Goal: Information Seeking & Learning: Check status

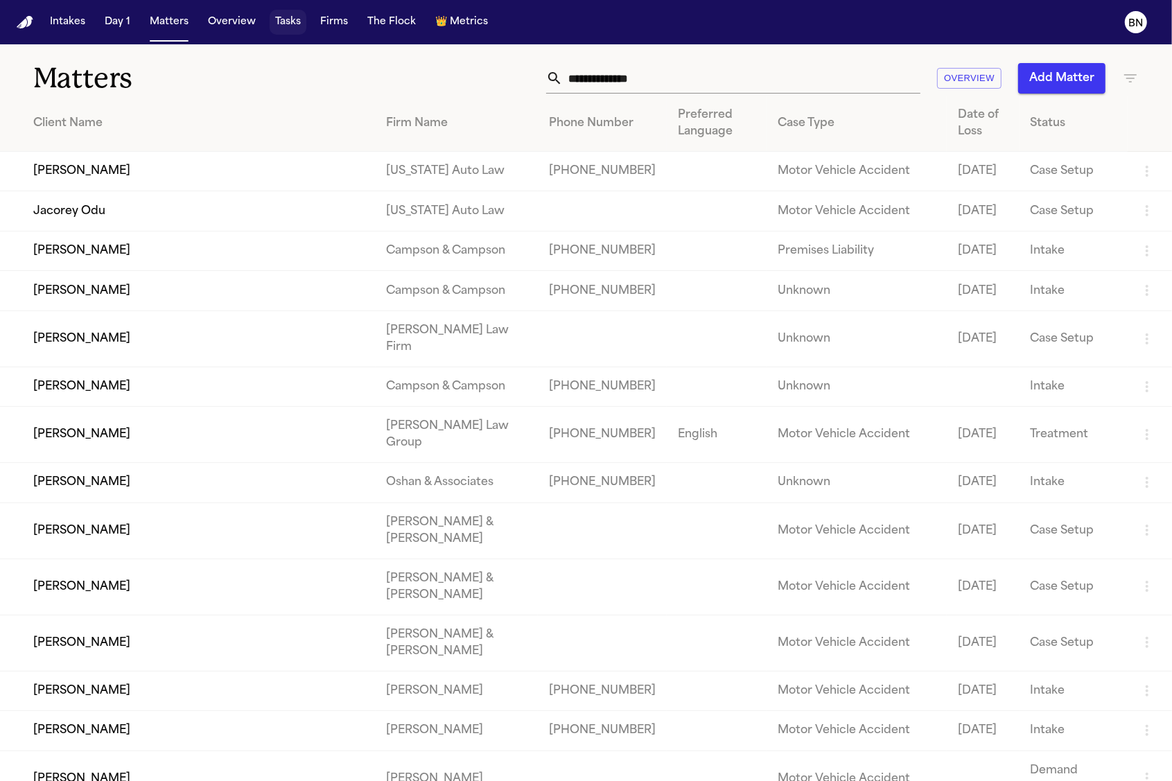
click at [286, 30] on button "Tasks" at bounding box center [288, 22] width 37 height 25
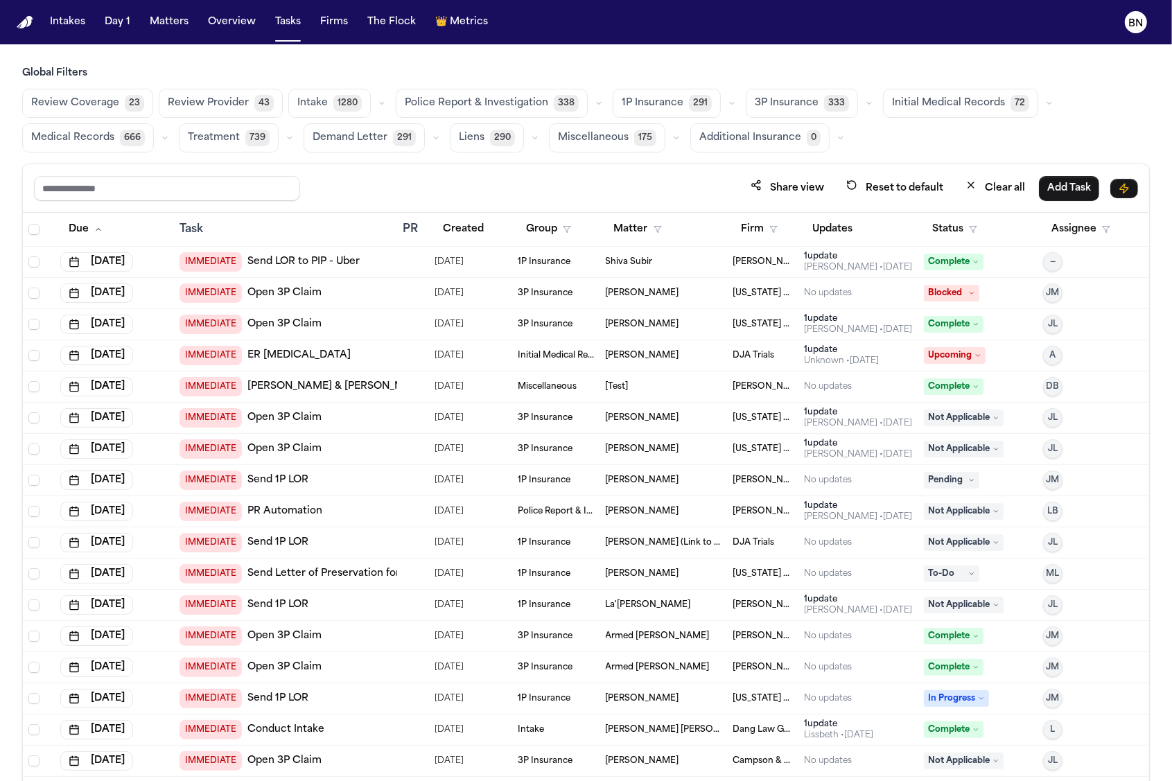
click at [378, 105] on icon "button" at bounding box center [382, 103] width 8 height 8
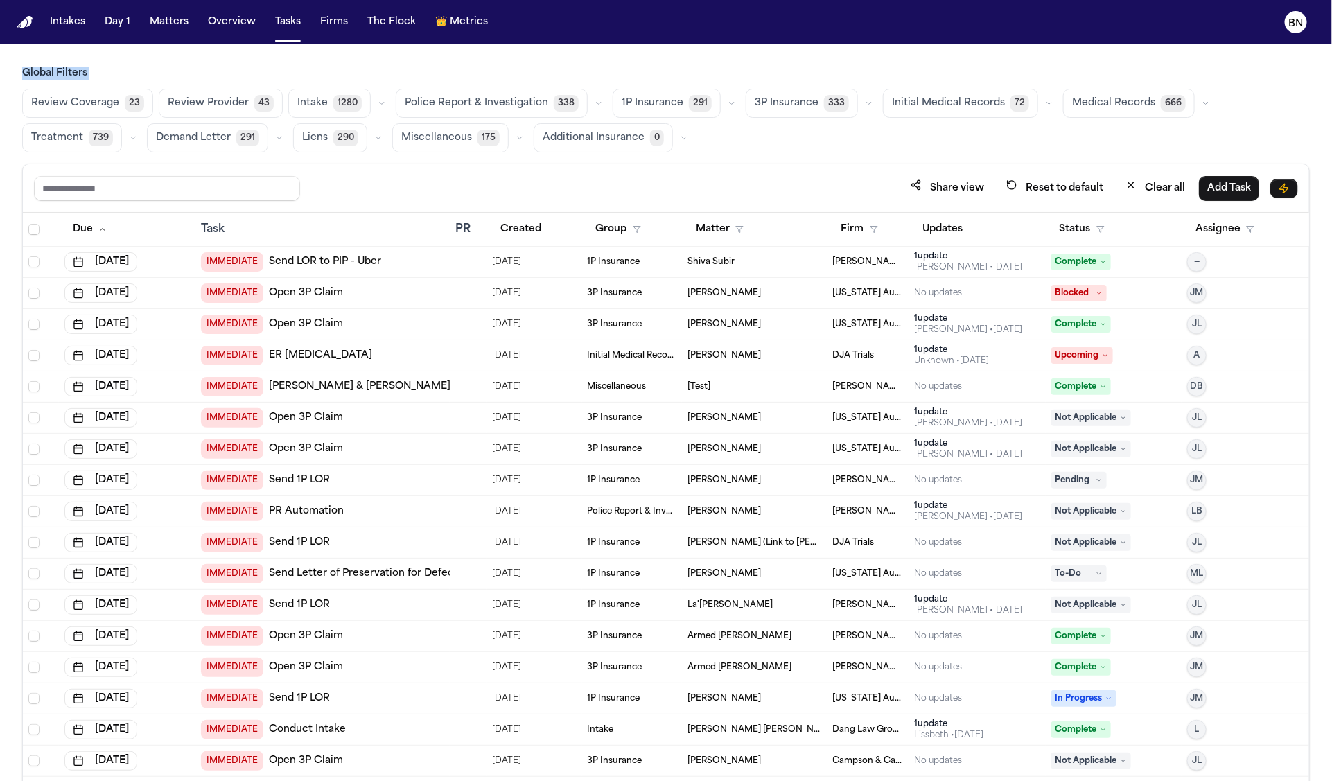
click at [379, 102] on icon "button" at bounding box center [382, 103] width 8 height 8
click at [318, 76] on h3 "Global Filters" at bounding box center [666, 74] width 1288 height 14
click at [378, 99] on icon "button" at bounding box center [382, 103] width 8 height 8
click at [380, 104] on icon "button" at bounding box center [382, 104] width 4 height 2
click at [159, 30] on button "Matters" at bounding box center [169, 22] width 50 height 25
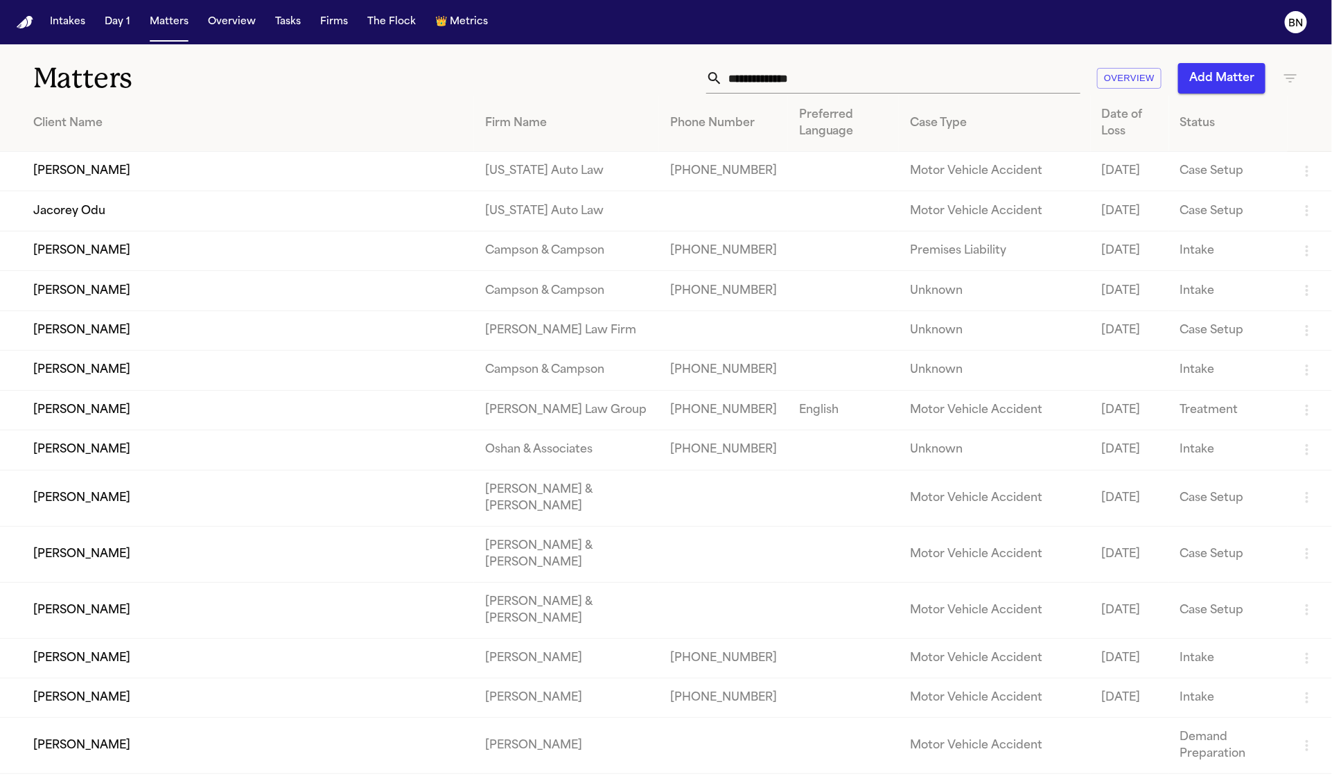
click at [1299, 71] on div "Matters Overview Add Matter" at bounding box center [666, 69] width 1332 height 51
click at [1293, 73] on icon "button" at bounding box center [1290, 78] width 17 height 17
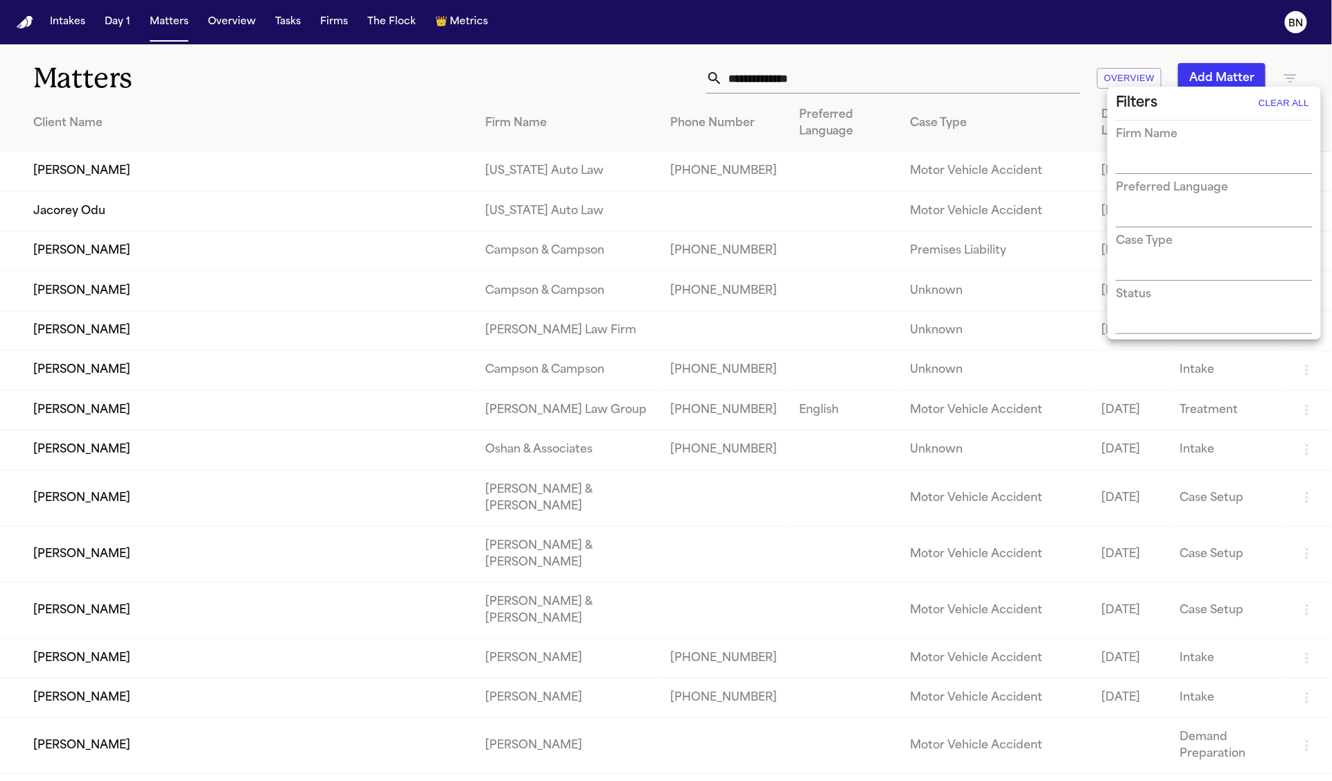
click at [1197, 338] on div "Filters Clear All Firm Name Preferred Language Case Type Status" at bounding box center [1214, 213] width 213 height 253
click at [1194, 333] on input "text" at bounding box center [1204, 323] width 176 height 19
type input "*****"
click at [1191, 345] on li "New Lead" at bounding box center [1214, 352] width 197 height 25
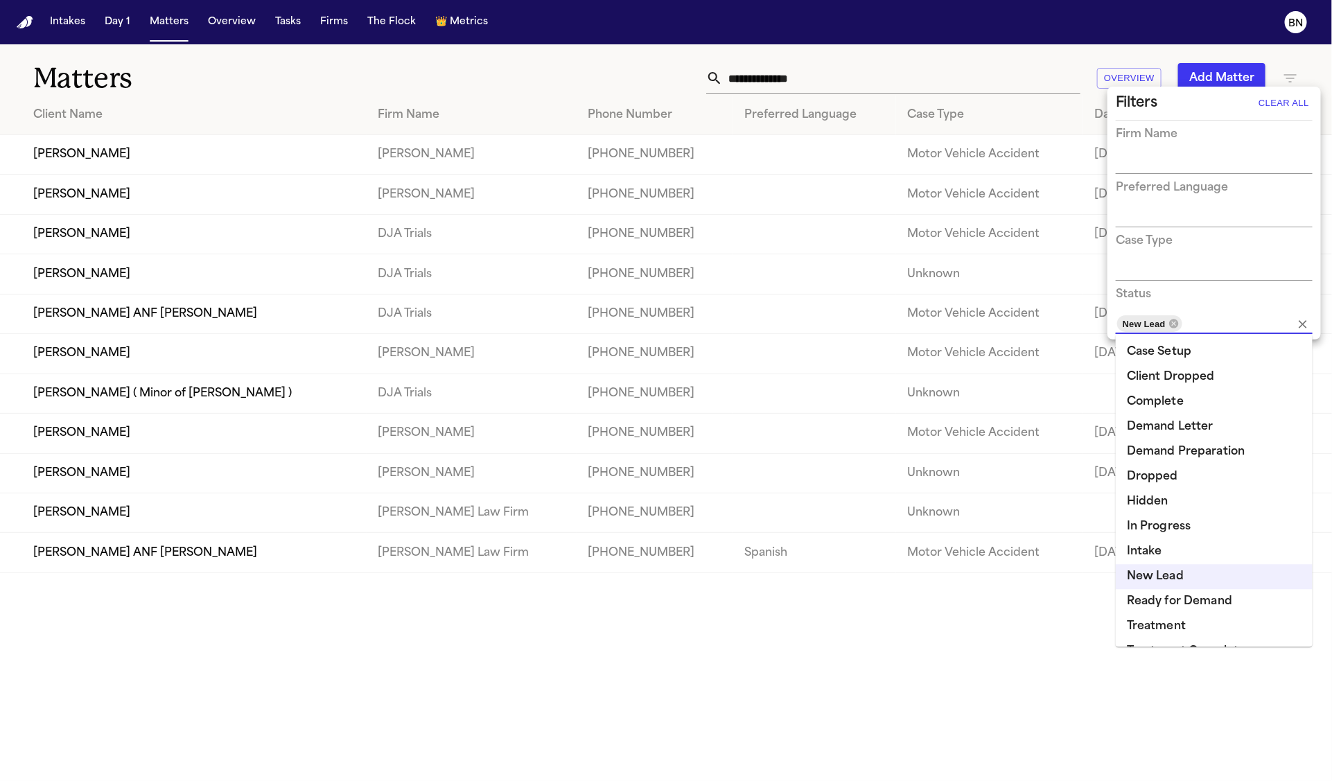
click at [543, 45] on div at bounding box center [666, 390] width 1332 height 781
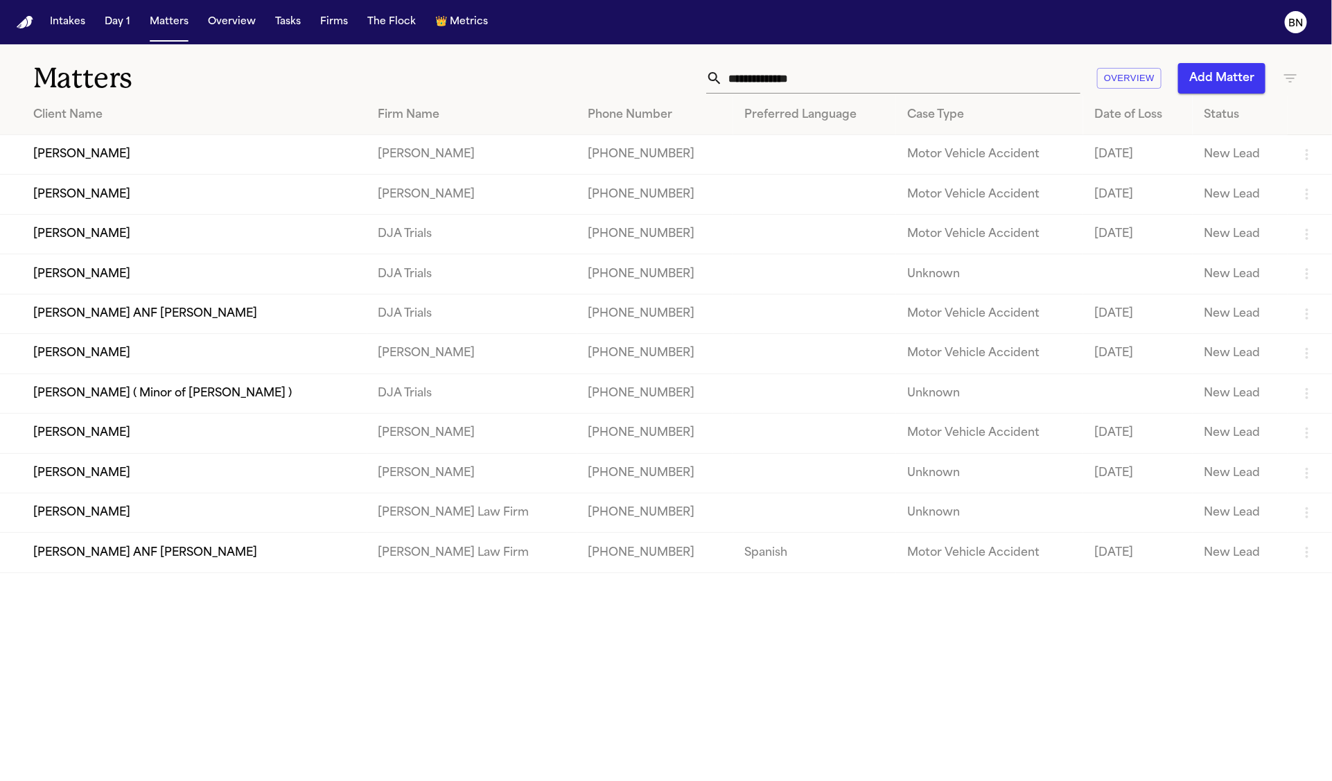
click at [448, 46] on div "Matters Overview Add Matter" at bounding box center [666, 69] width 1332 height 51
drag, startPoint x: 440, startPoint y: 46, endPoint x: 1315, endPoint y: 506, distance: 988.0
click at [0, 0] on div "Intakes Day 1 Matters Overview Tasks Firms The Flock 👑 Metrics BN Matters Overv…" at bounding box center [666, 390] width 1332 height 781
click at [733, 76] on input "text" at bounding box center [902, 78] width 358 height 30
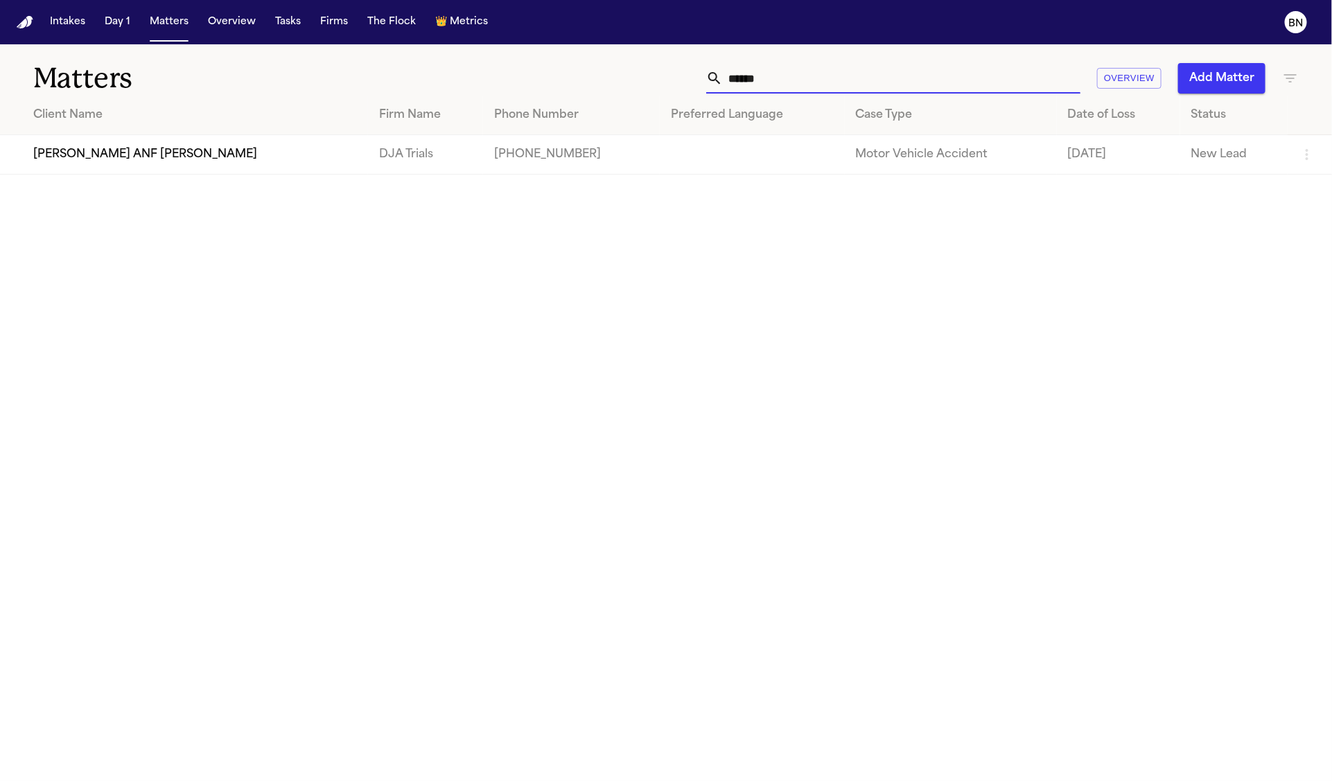
click at [756, 74] on input "******" at bounding box center [902, 78] width 358 height 30
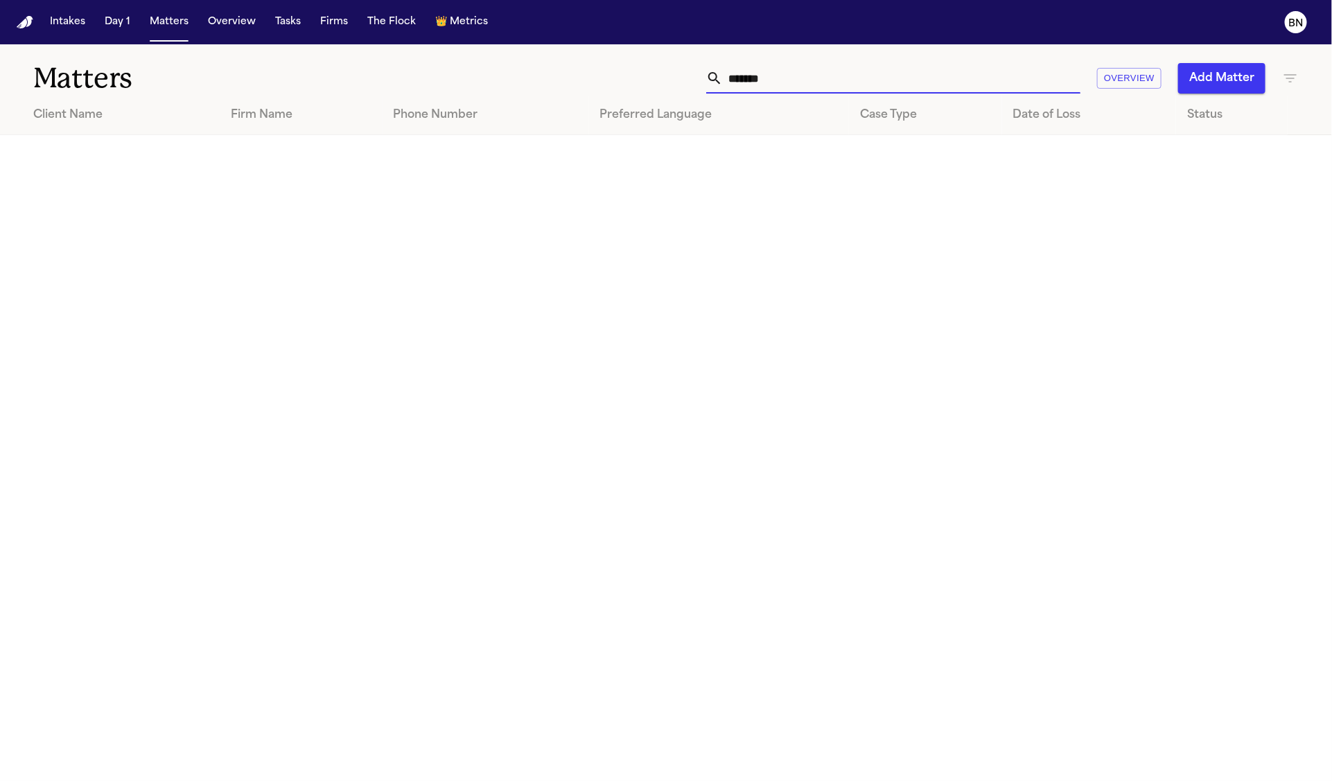
type input "*******"
click at [1282, 82] on icon "button" at bounding box center [1290, 78] width 17 height 17
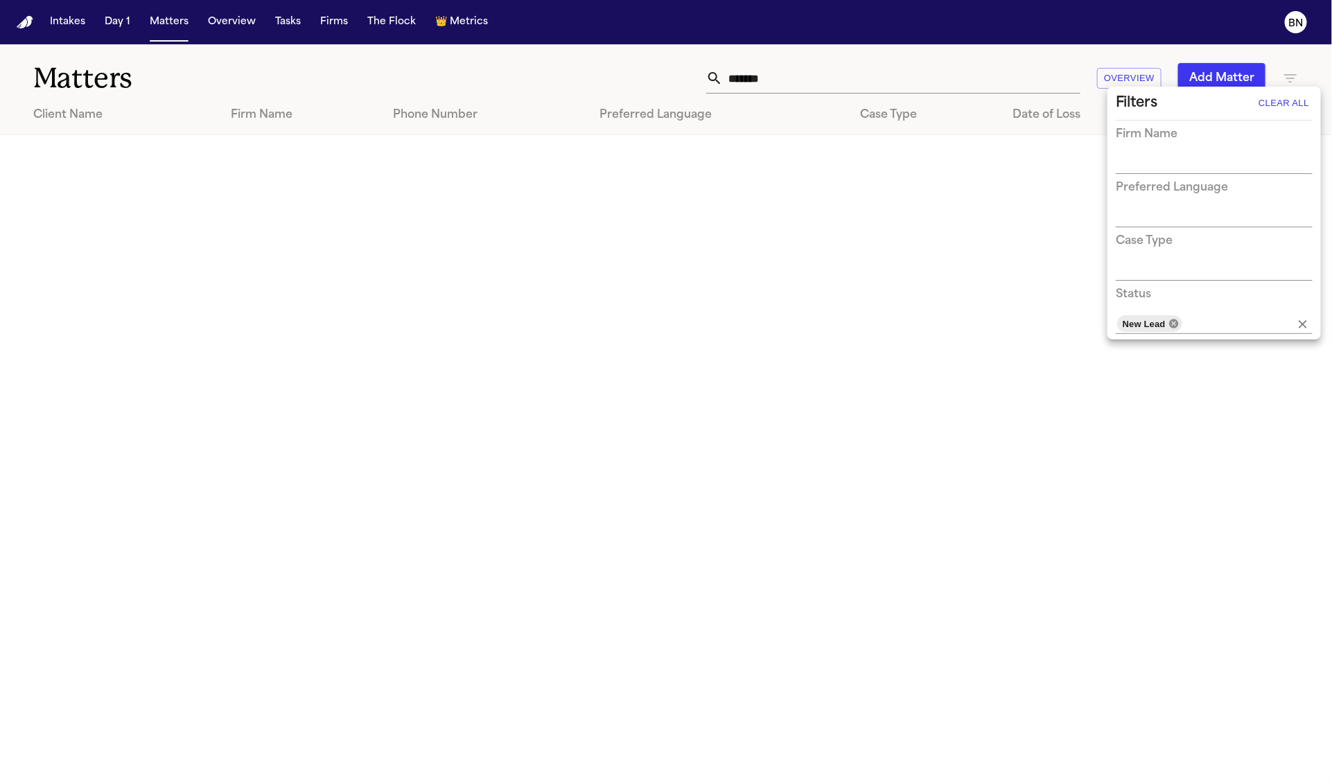
click at [1178, 322] on icon at bounding box center [1173, 323] width 9 height 9
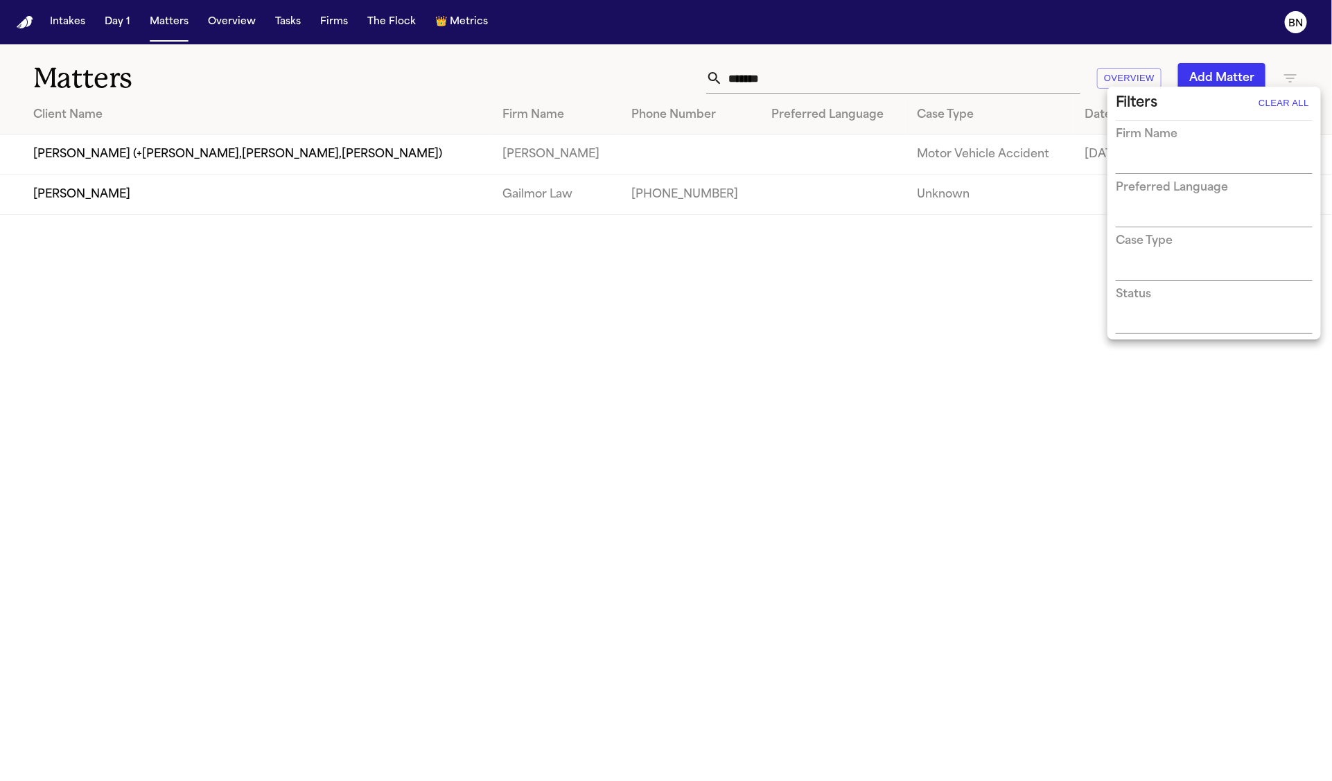
click at [817, 78] on div at bounding box center [666, 390] width 1332 height 781
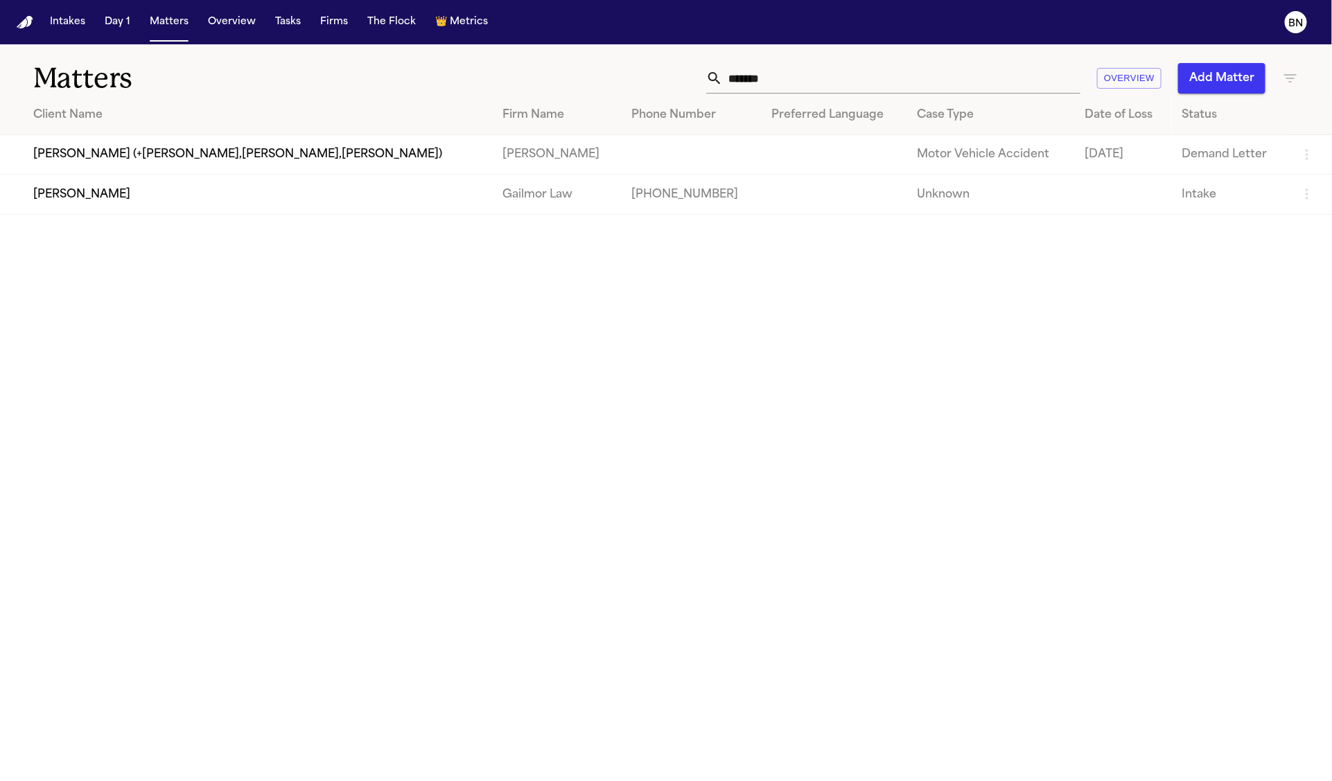
click at [174, 198] on td "[PERSON_NAME]" at bounding box center [245, 195] width 491 height 40
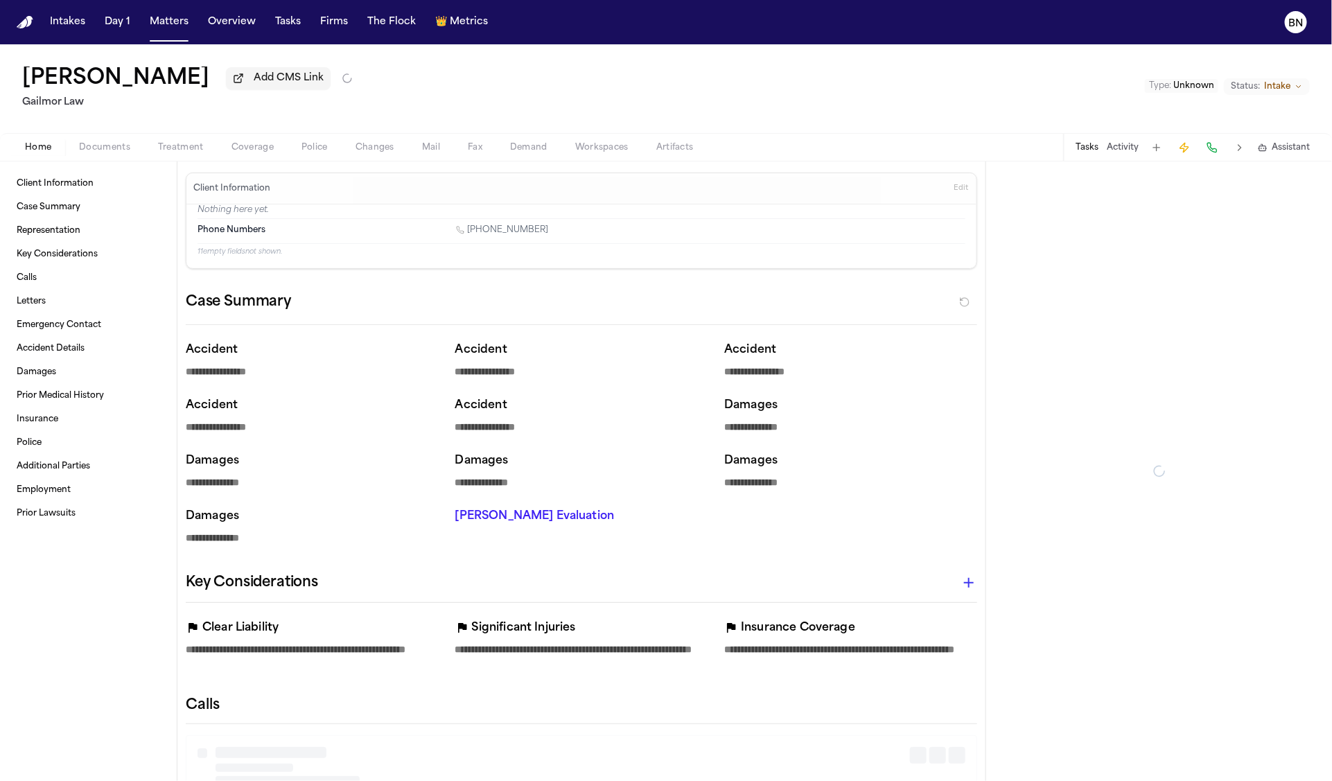
type textarea "*"
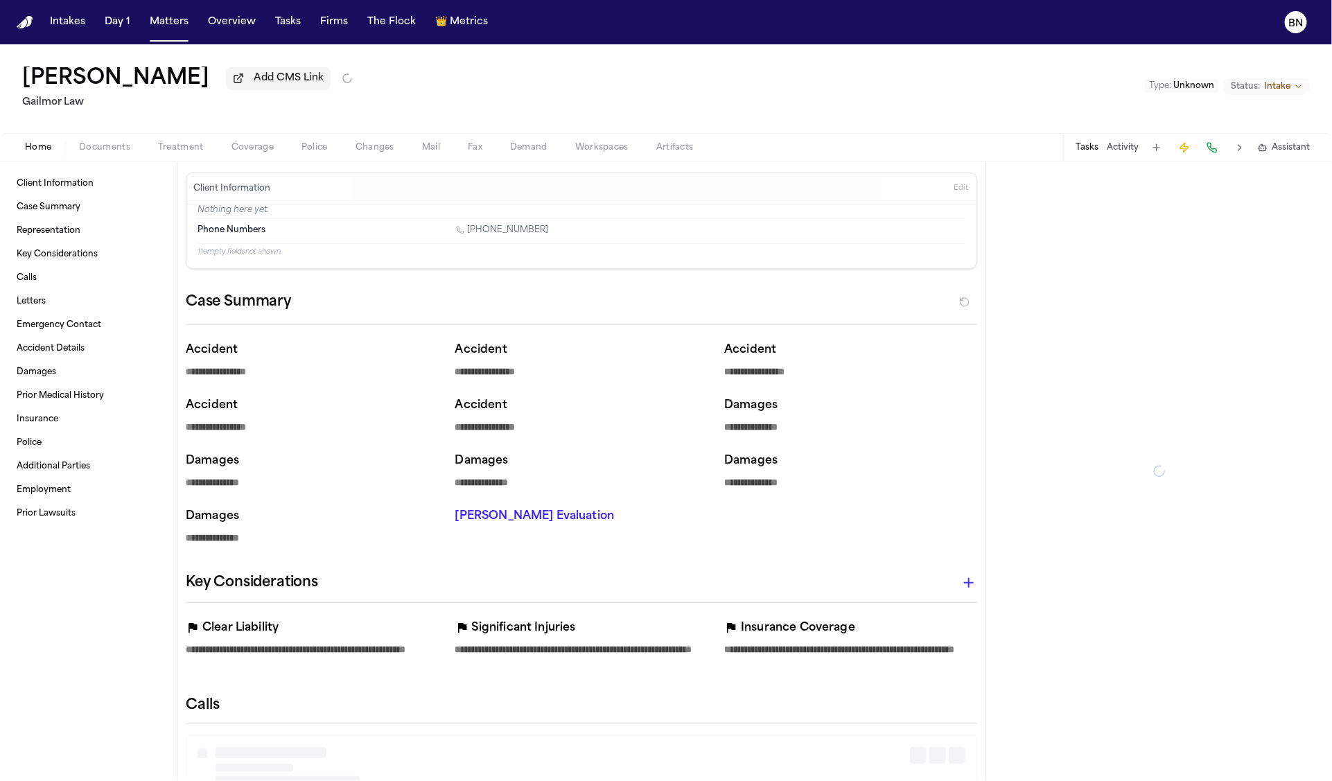
type textarea "*"
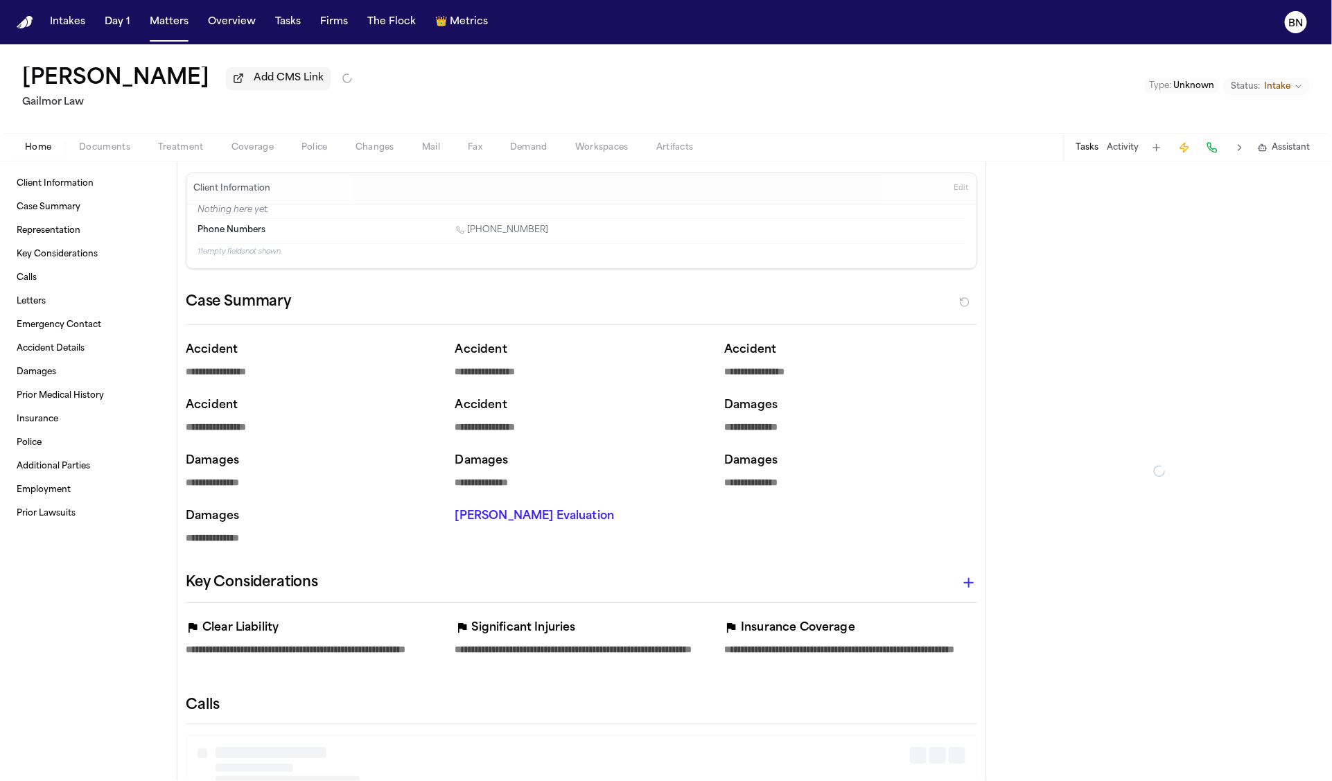
type textarea "*"
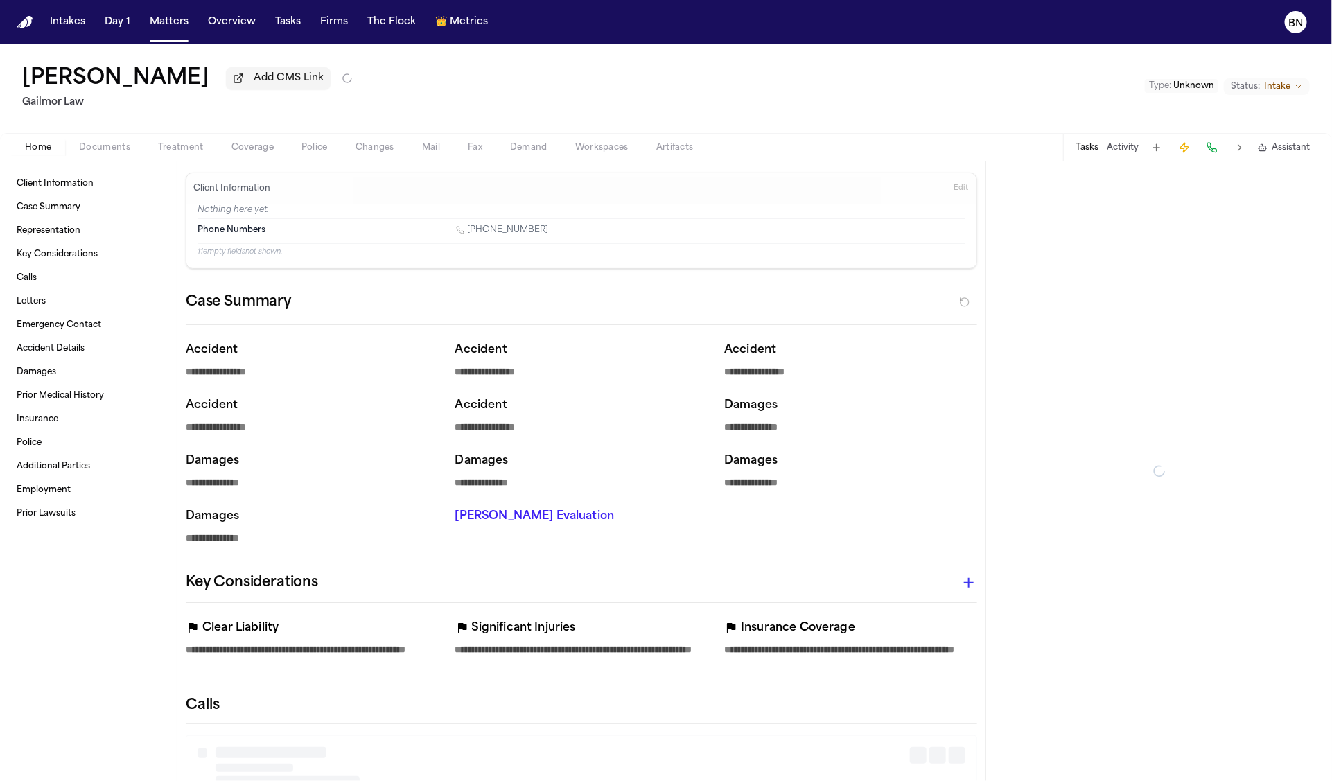
type textarea "*"
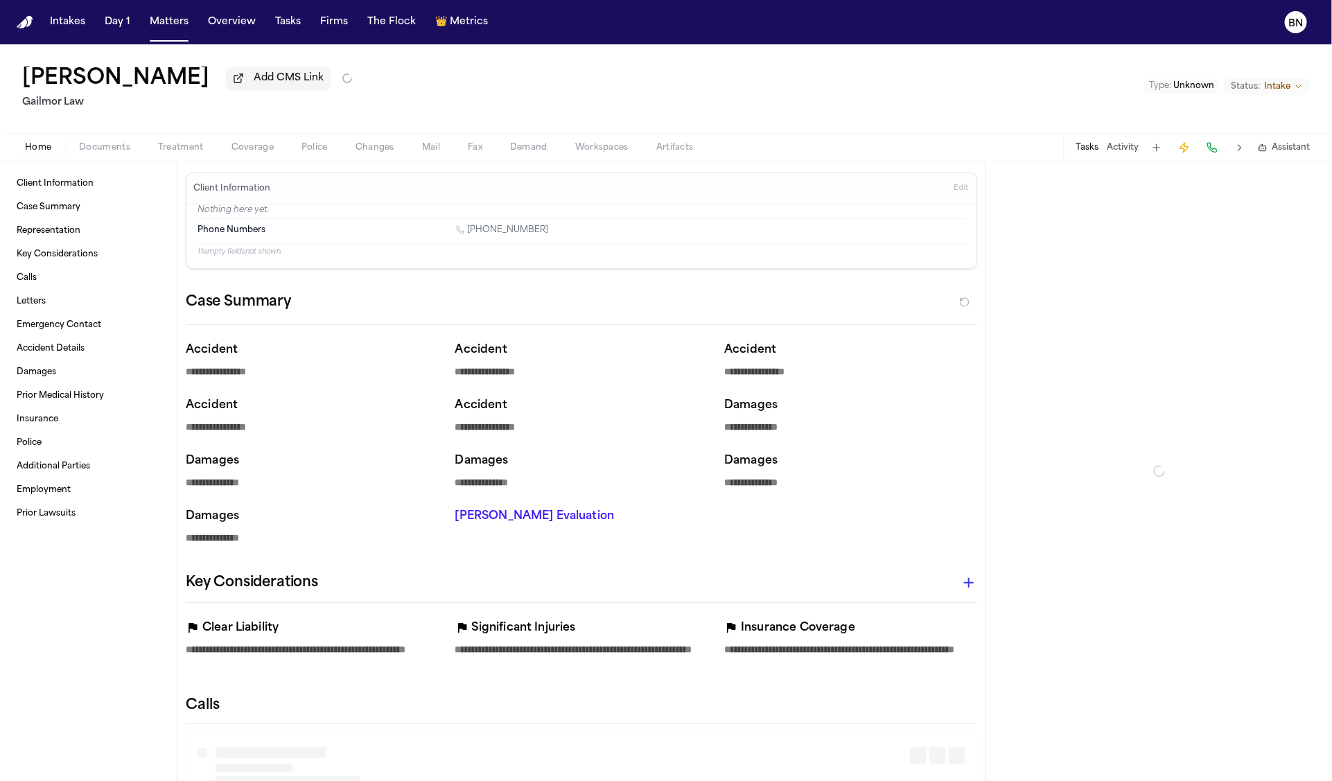
type textarea "*"
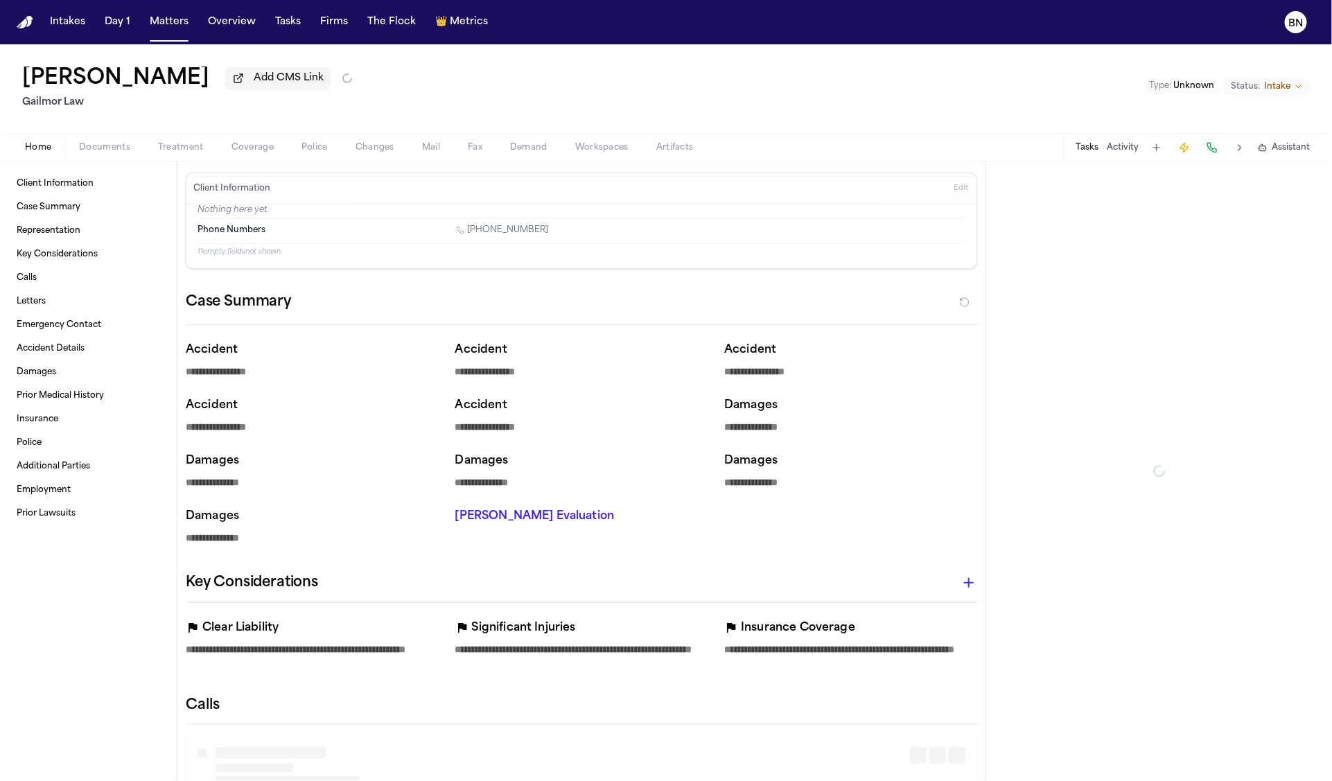
type textarea "*"
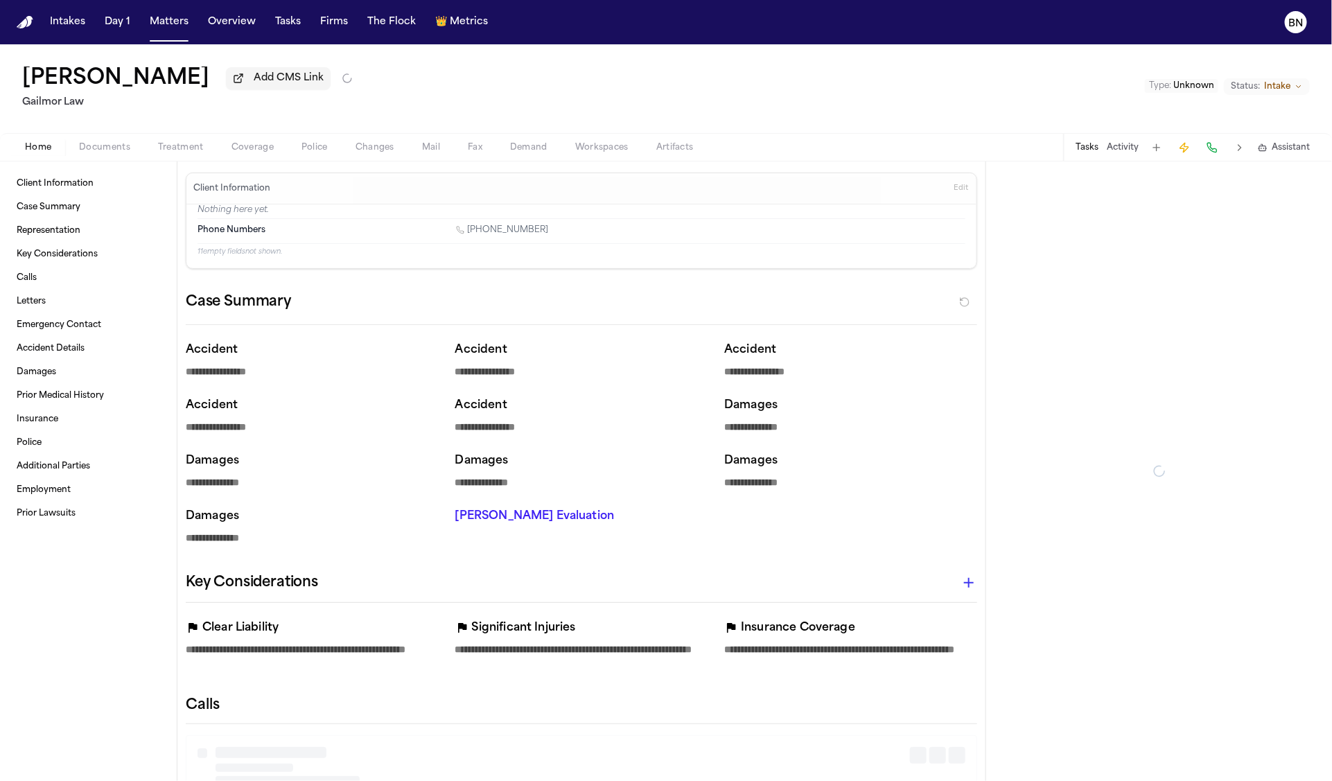
type textarea "*"
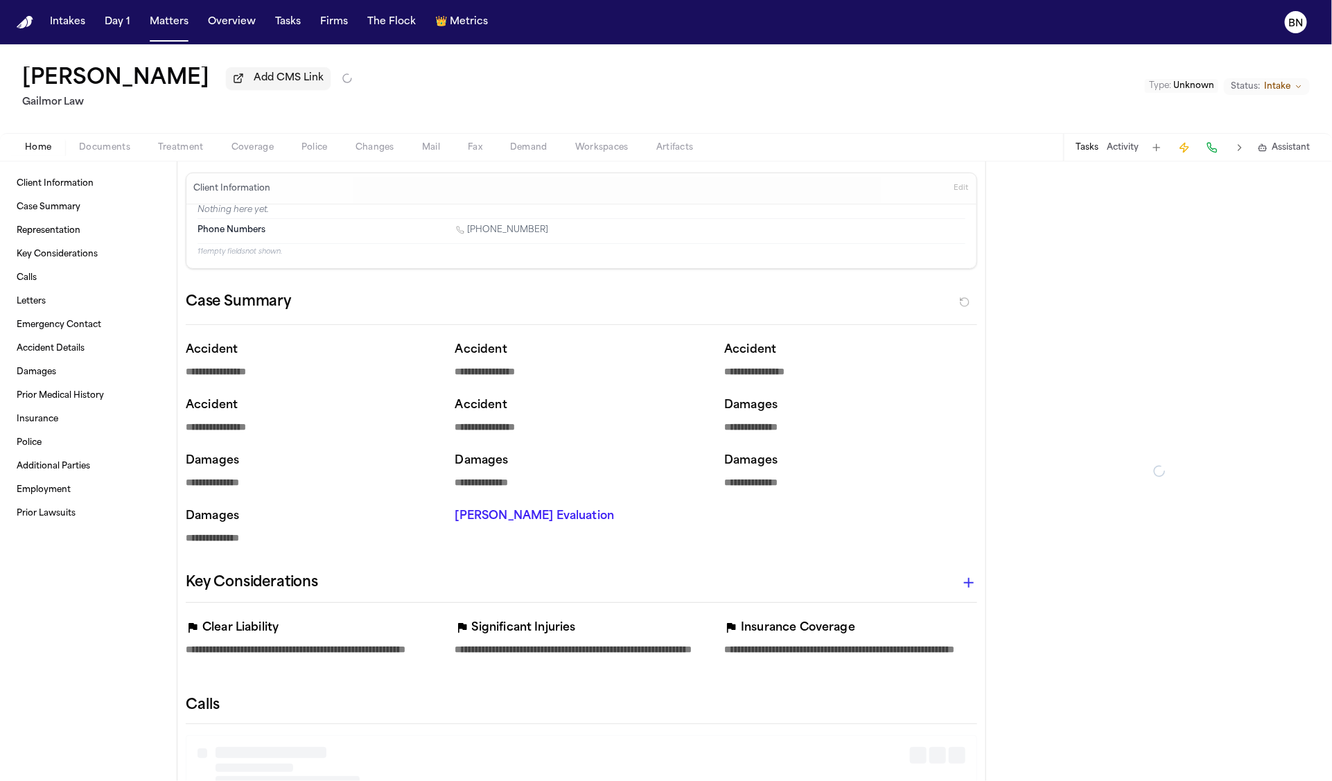
type textarea "*"
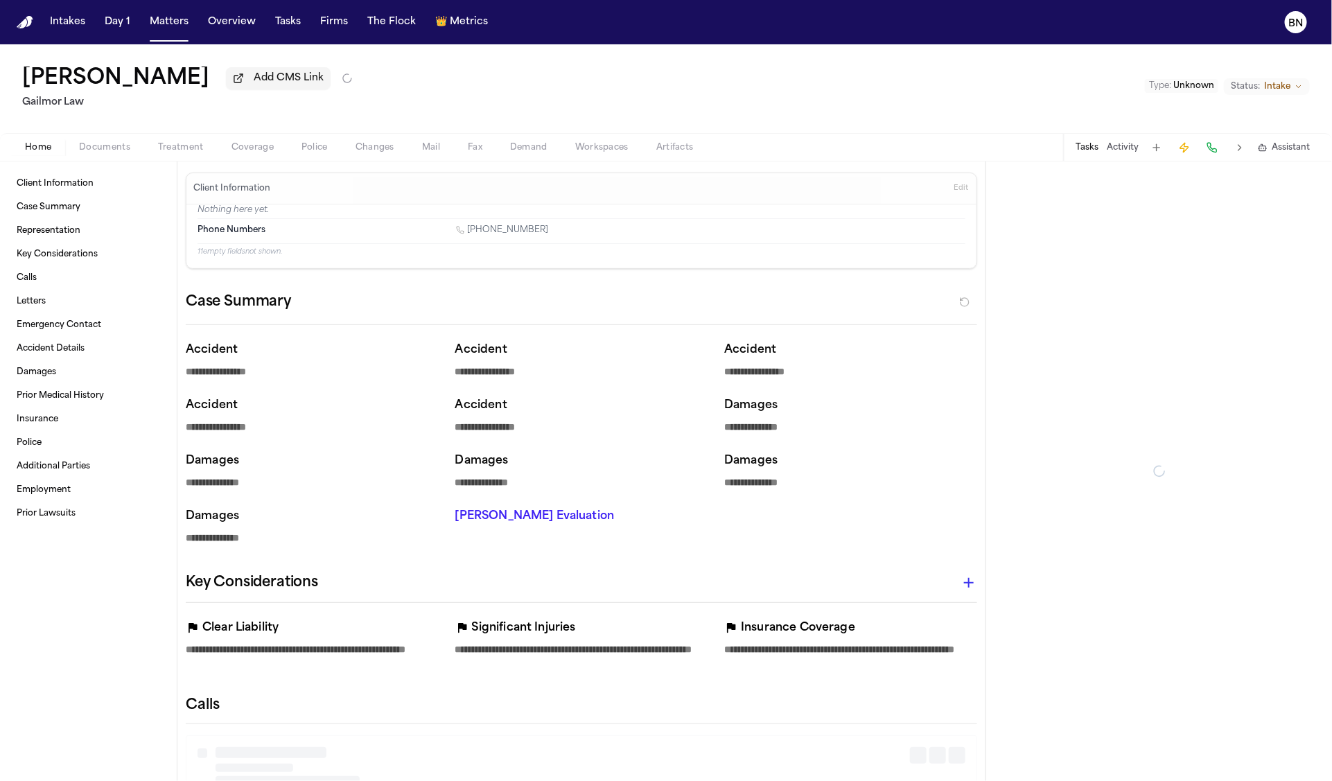
type textarea "*"
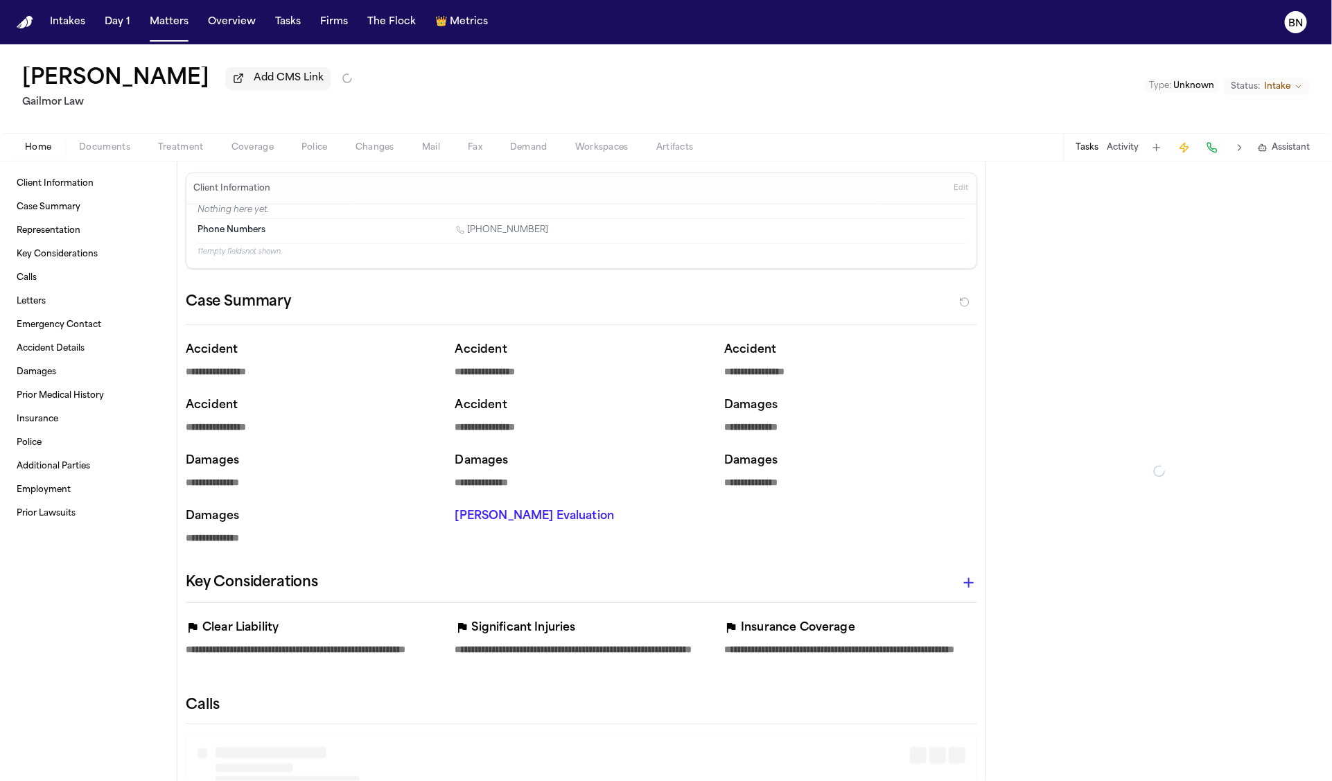
type textarea "*"
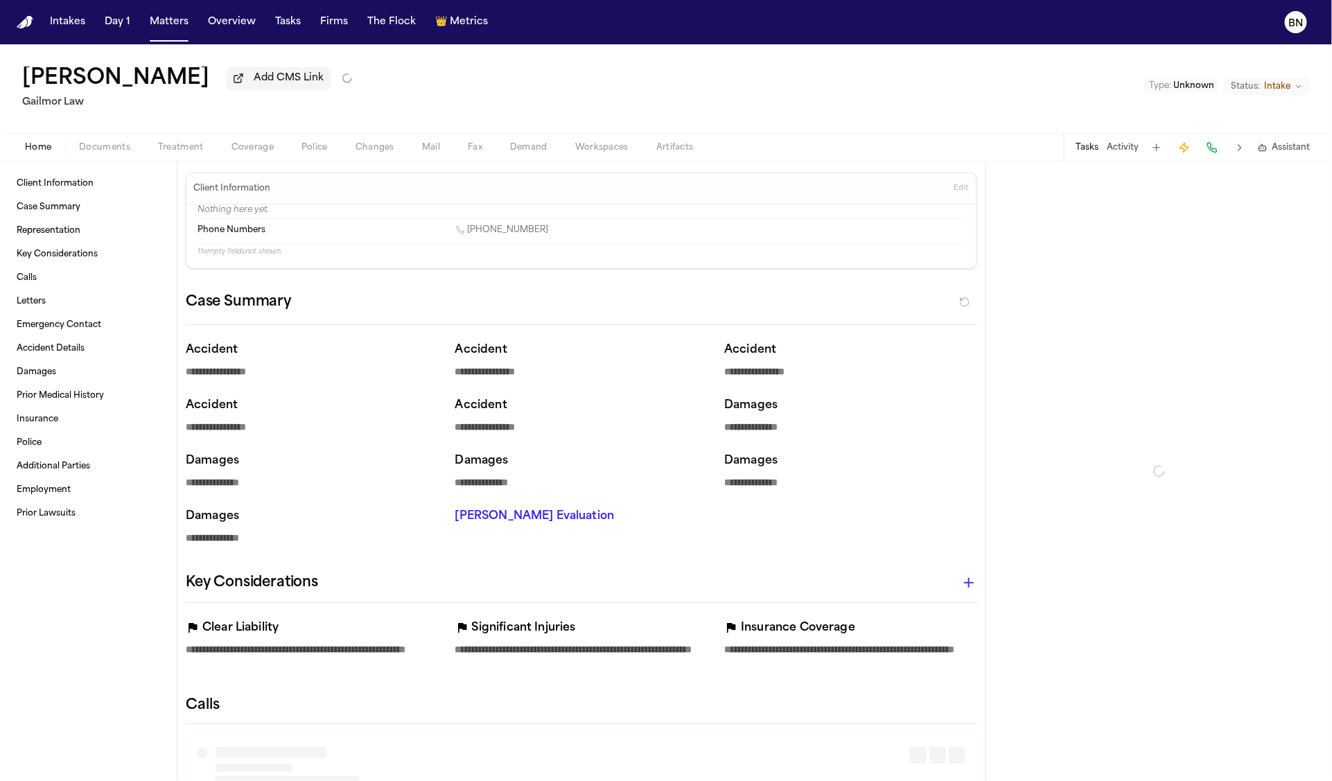
type textarea "*"
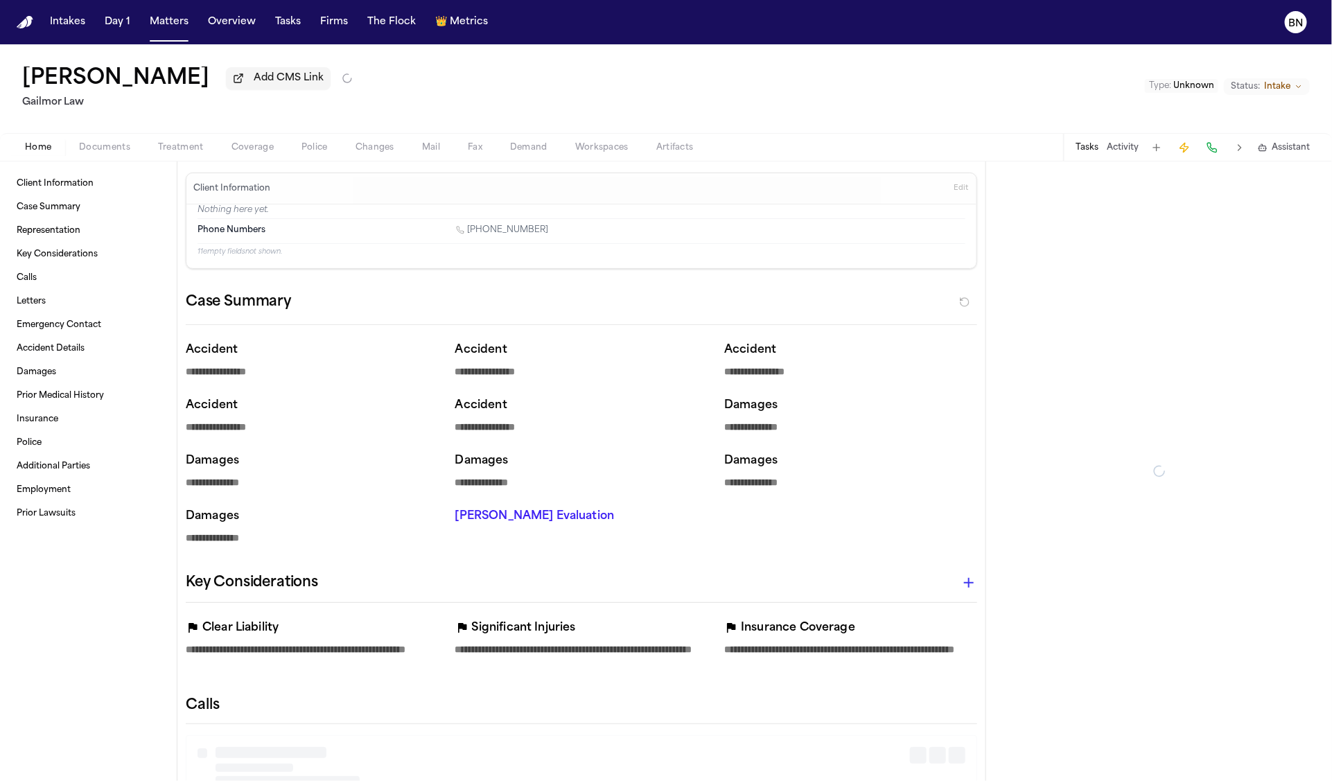
type textarea "*"
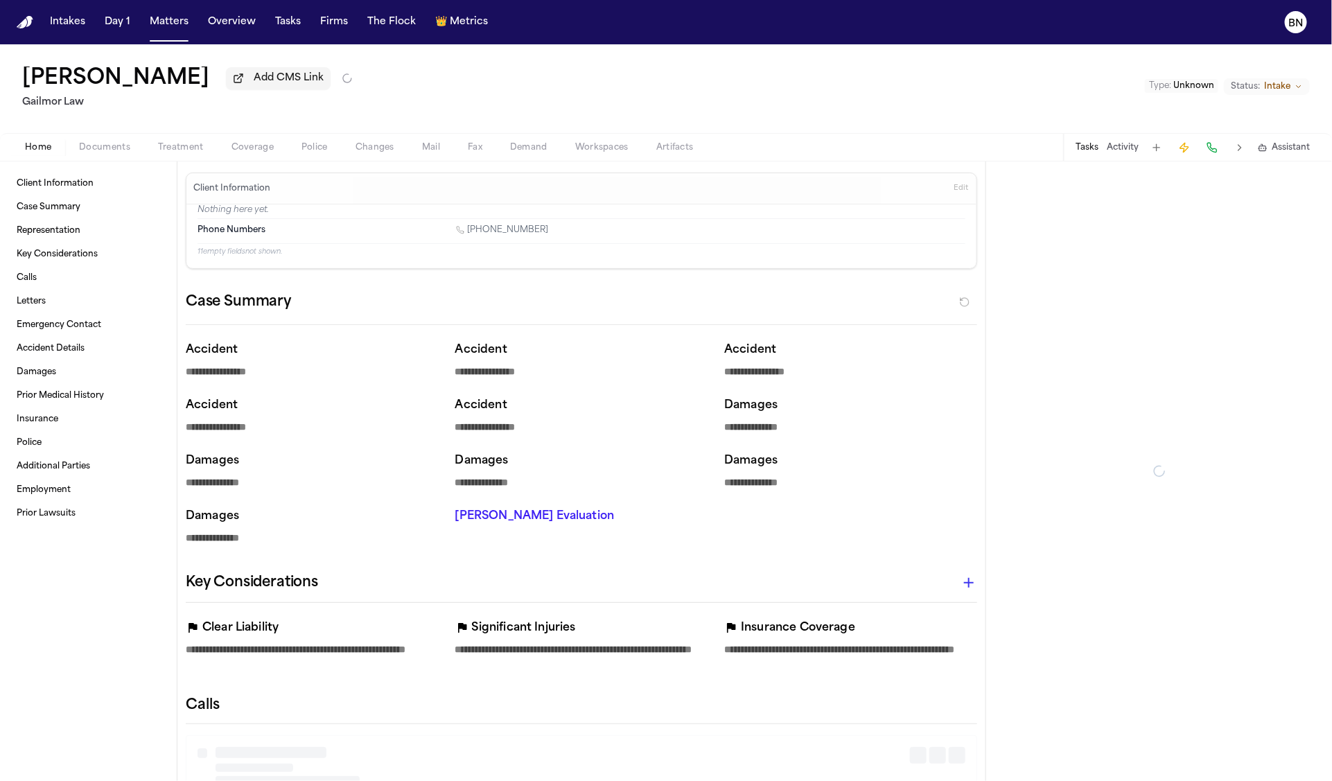
type textarea "*"
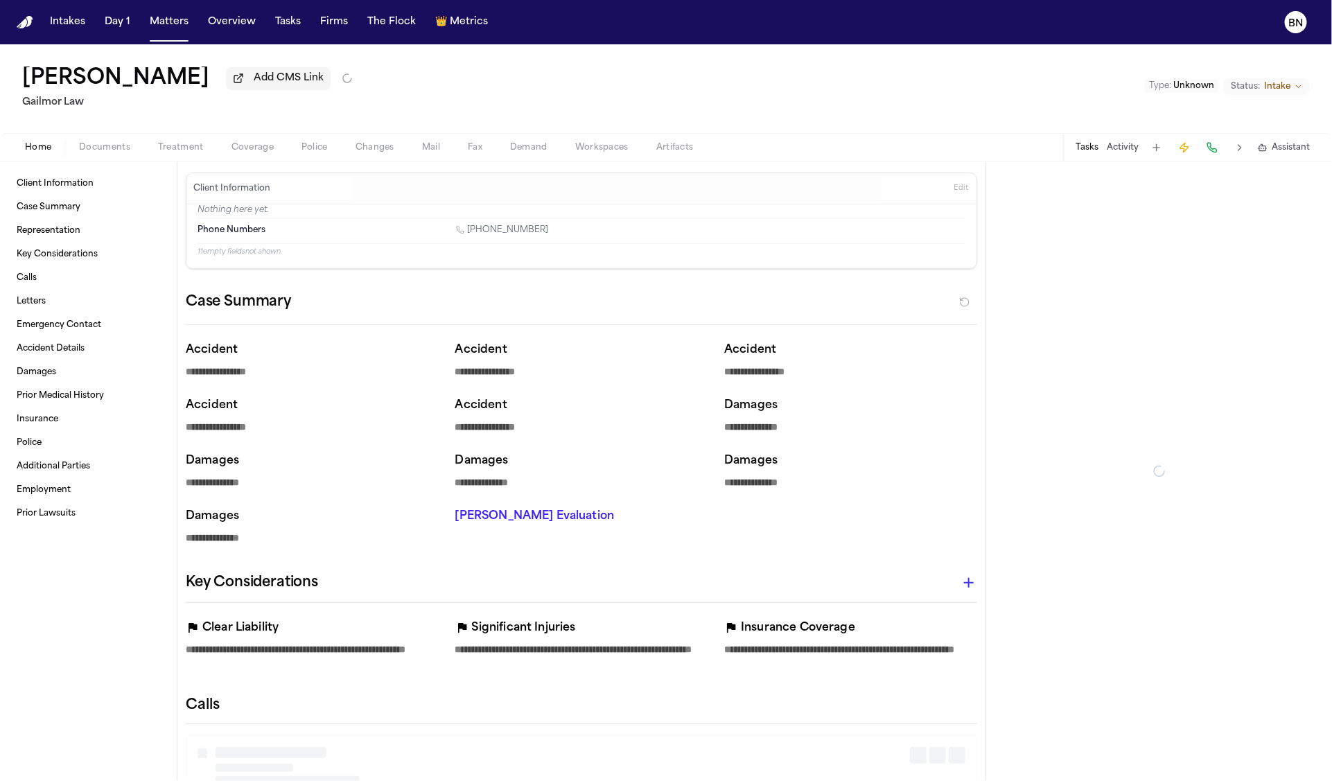
type textarea "*"
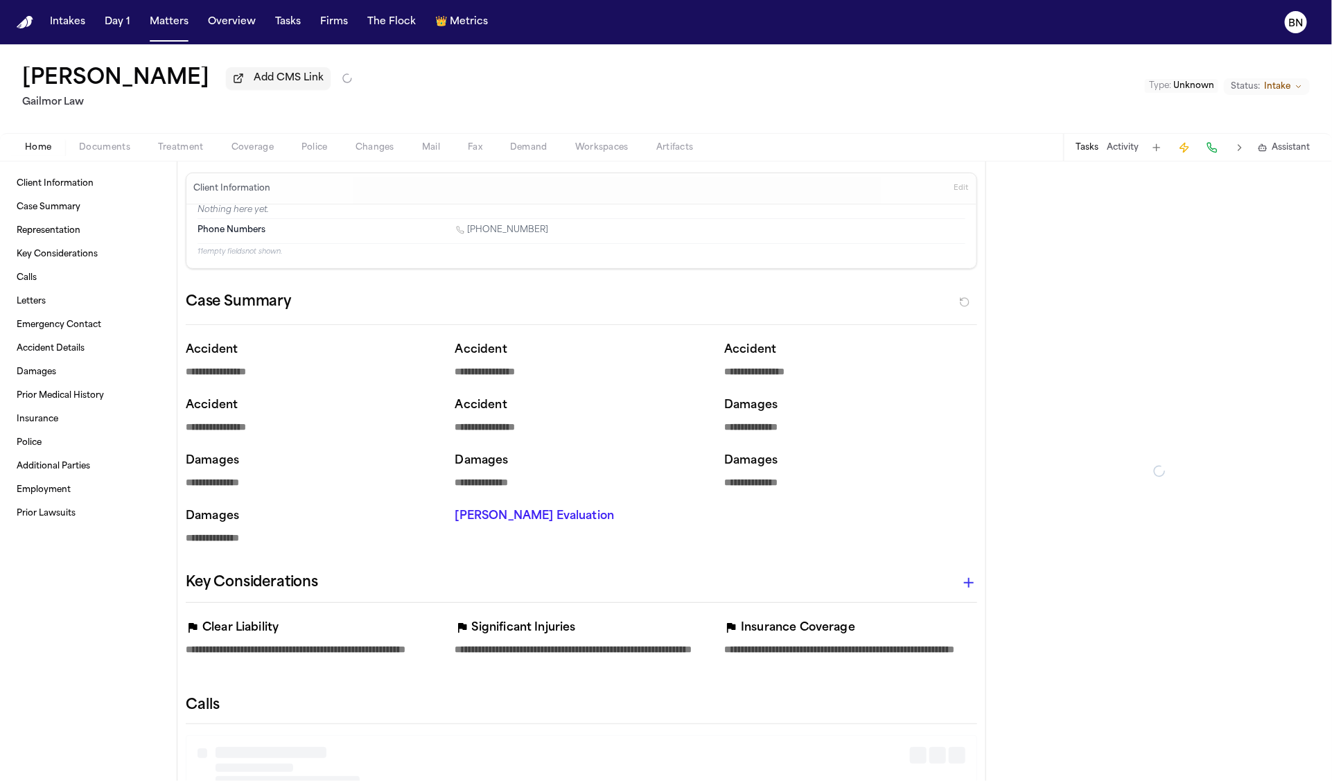
type textarea "*"
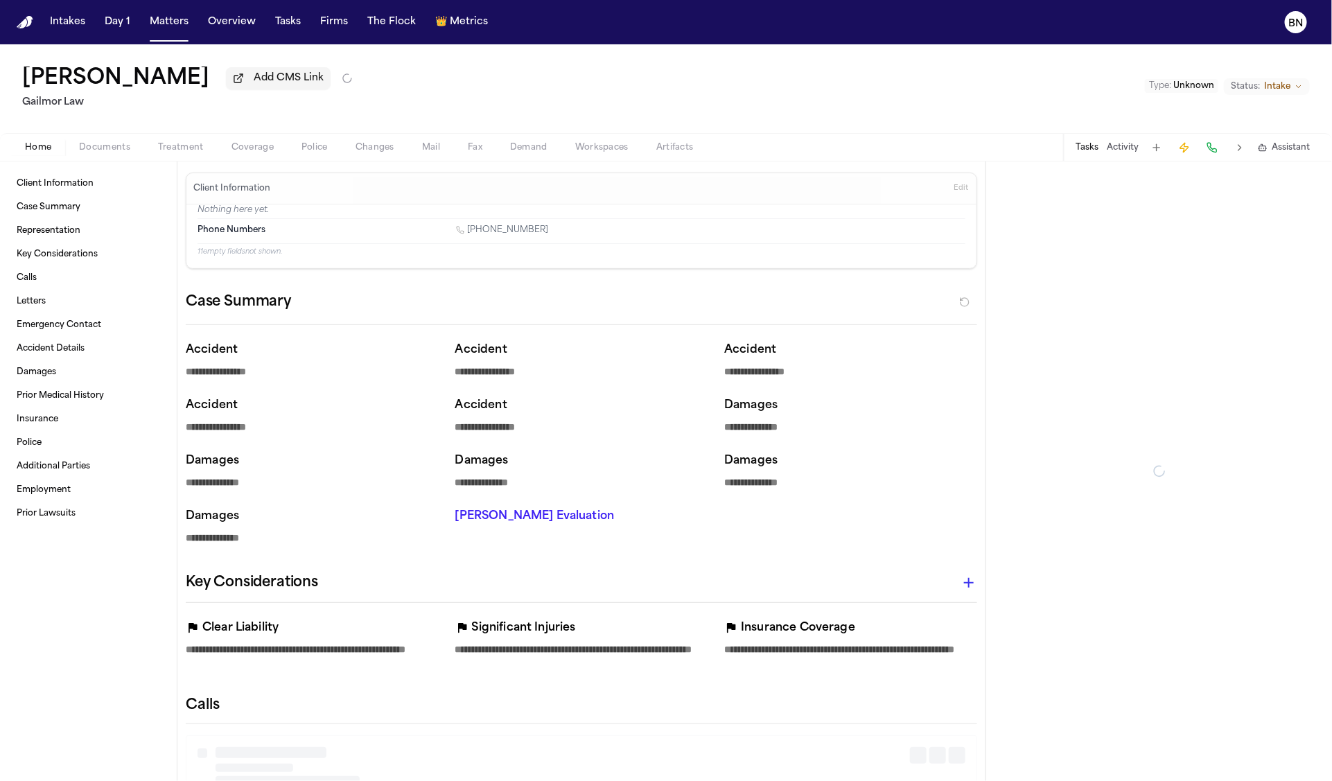
type textarea "*"
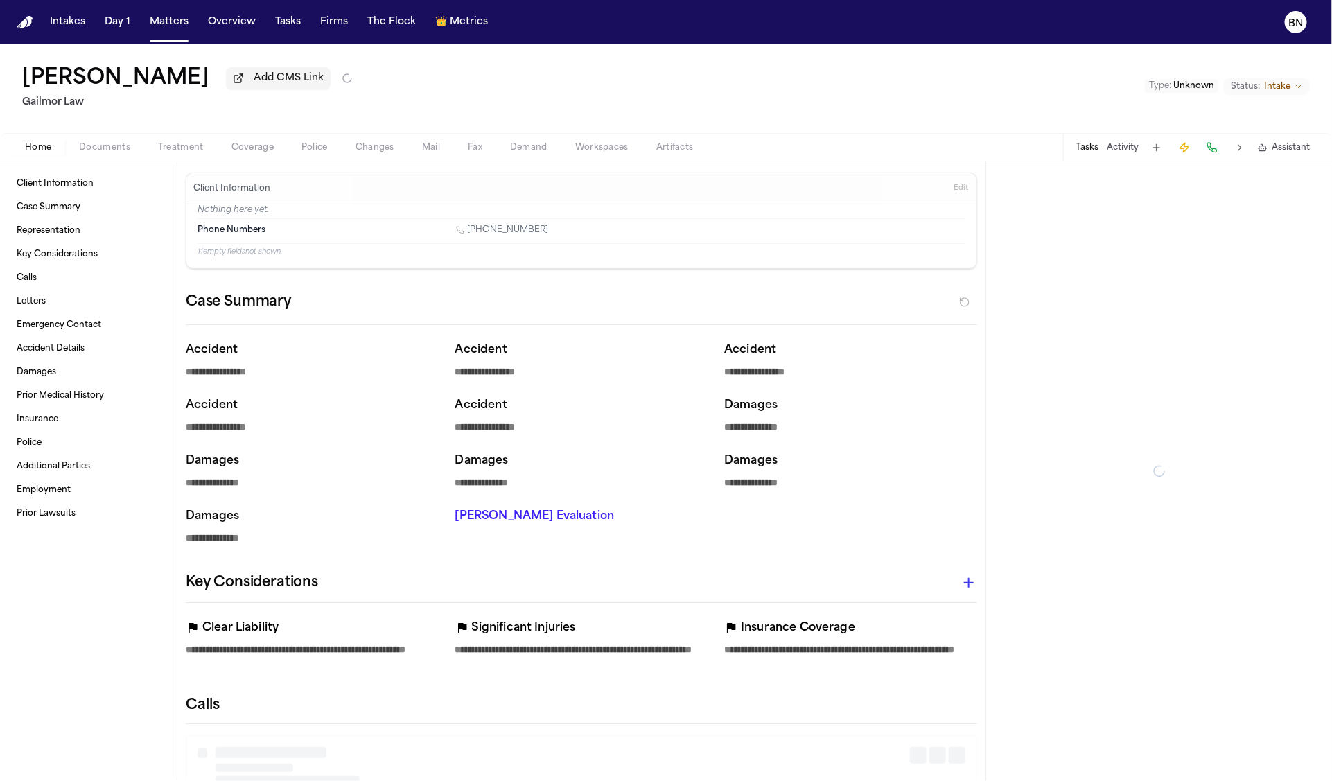
type textarea "*"
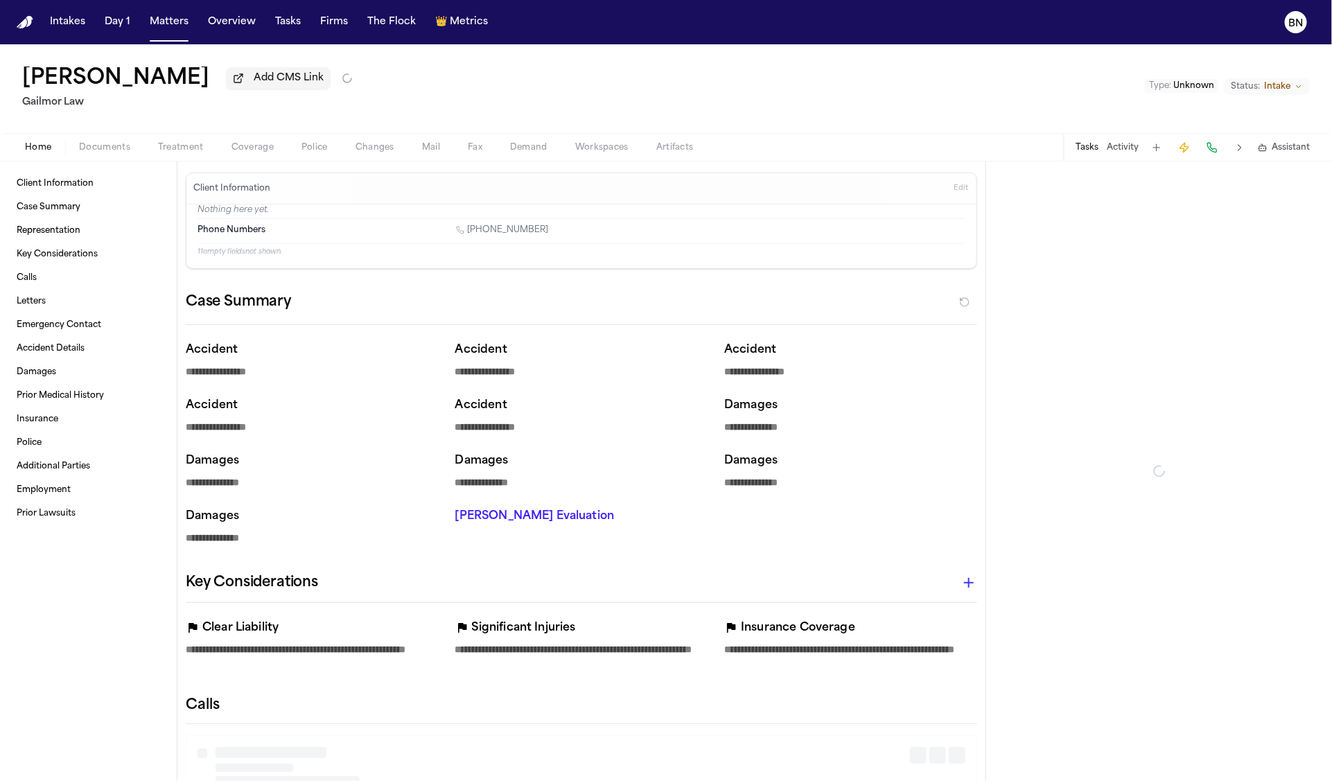
type textarea "*"
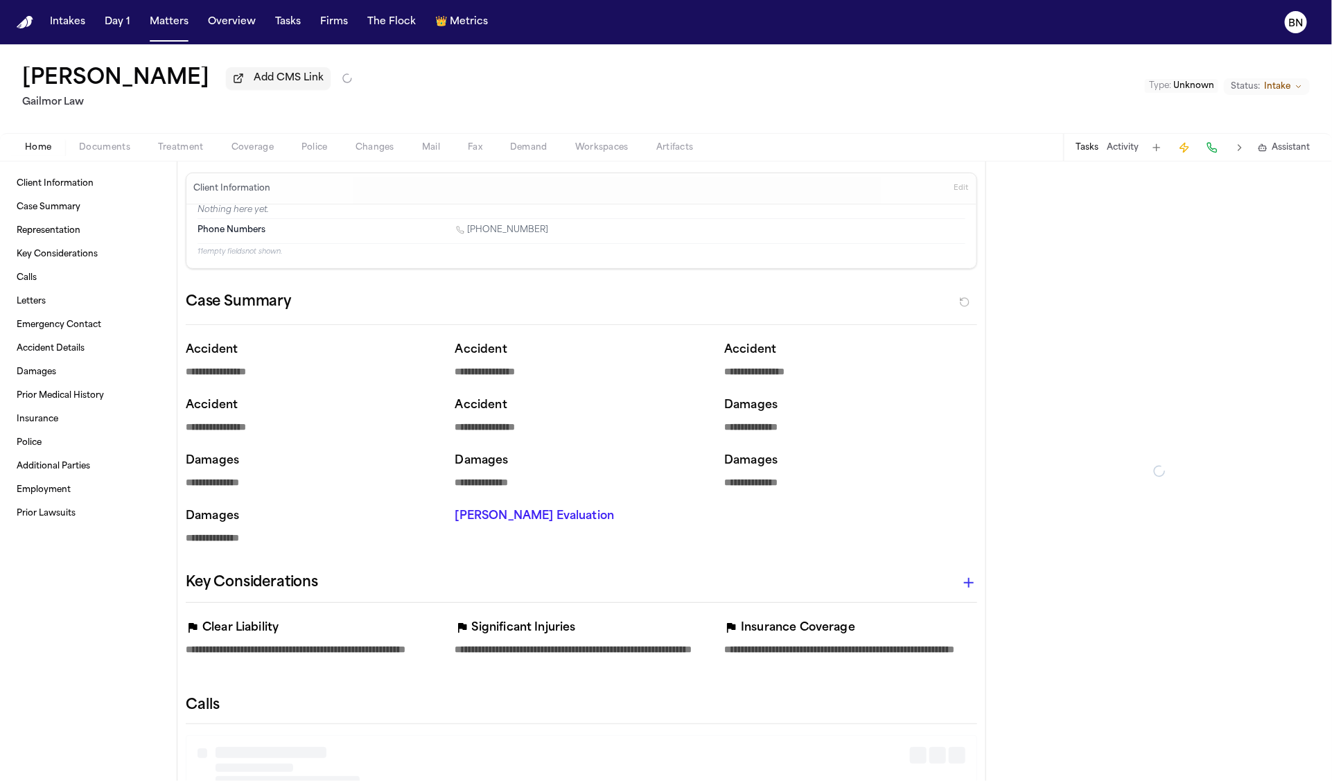
type textarea "*"
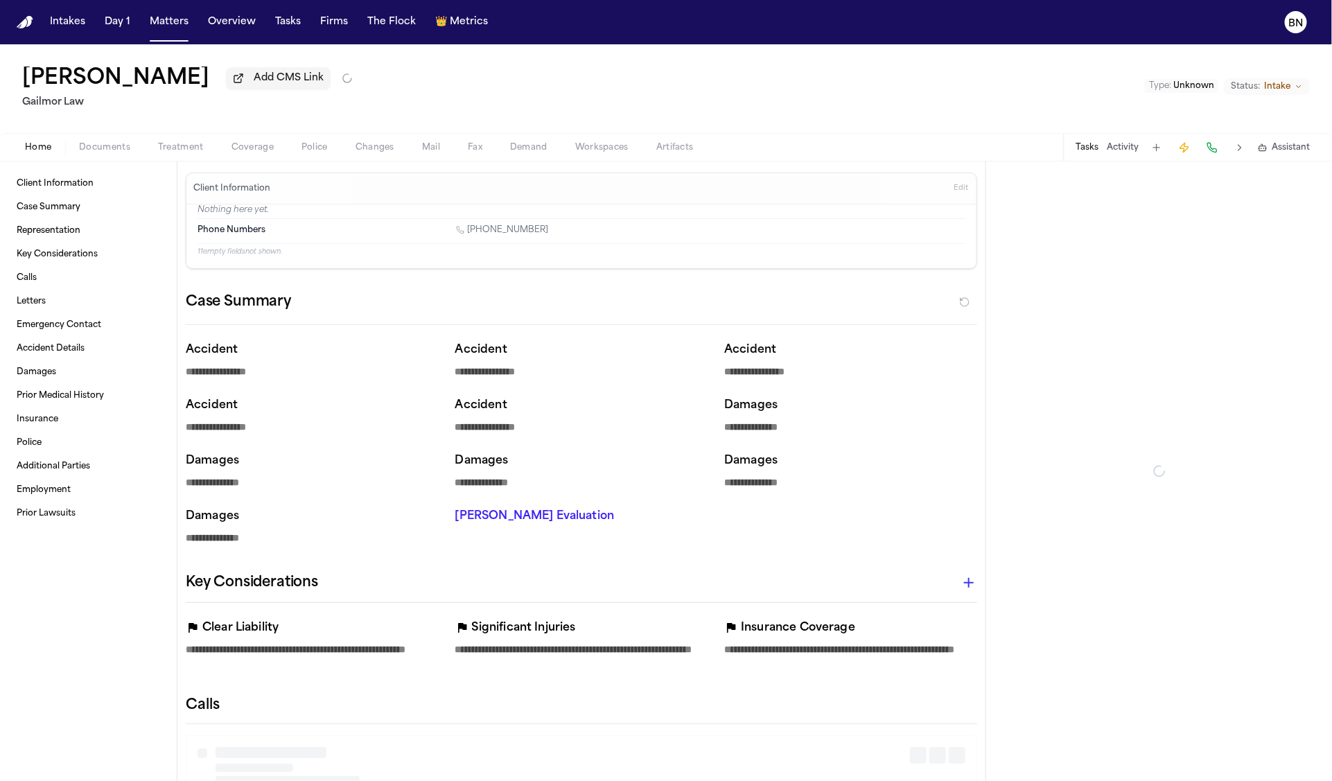
type textarea "*"
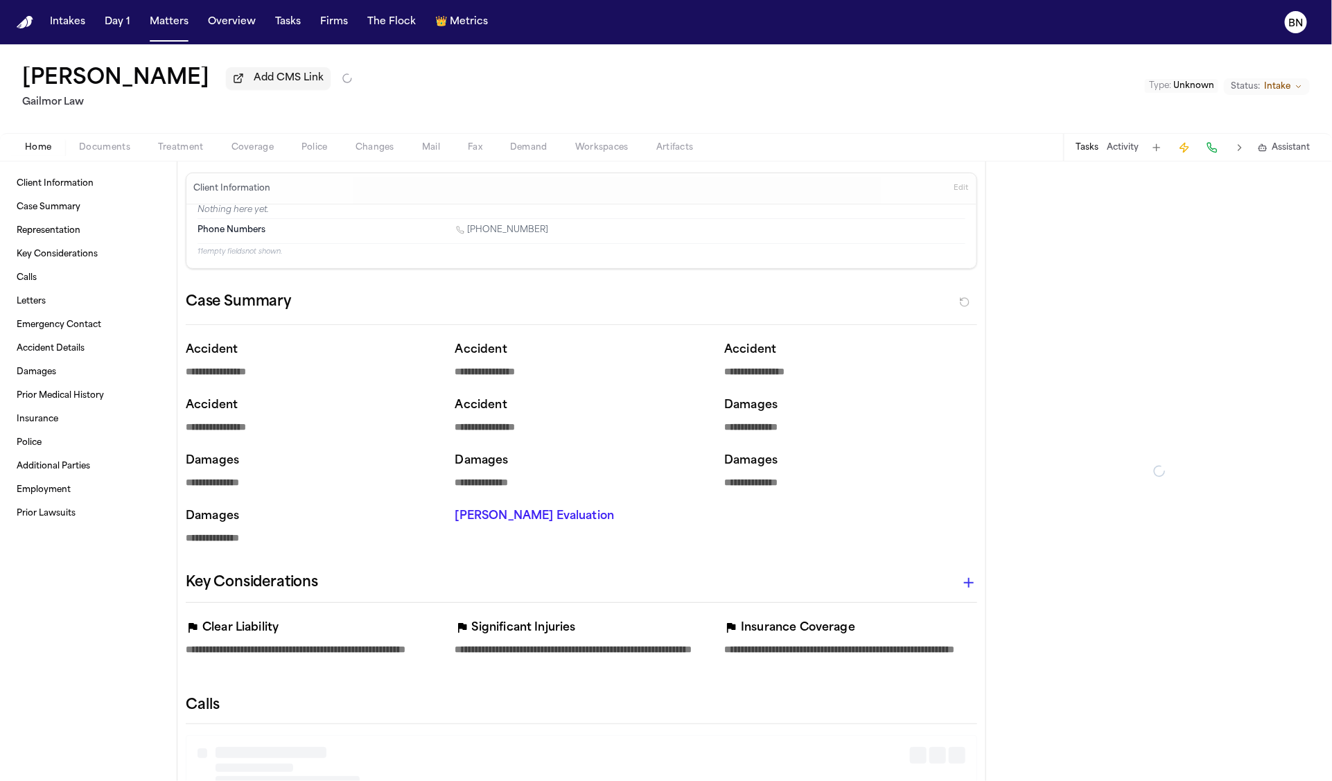
type textarea "*"
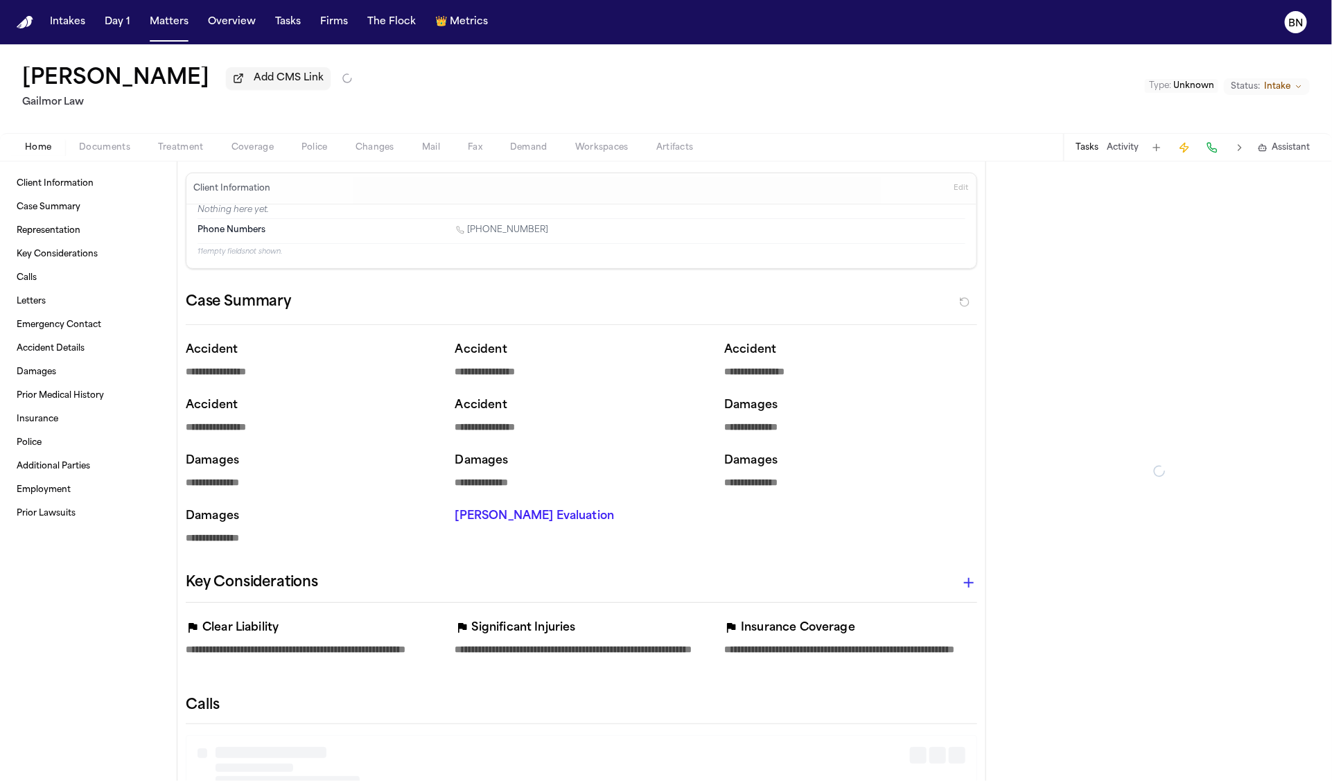
type textarea "*"
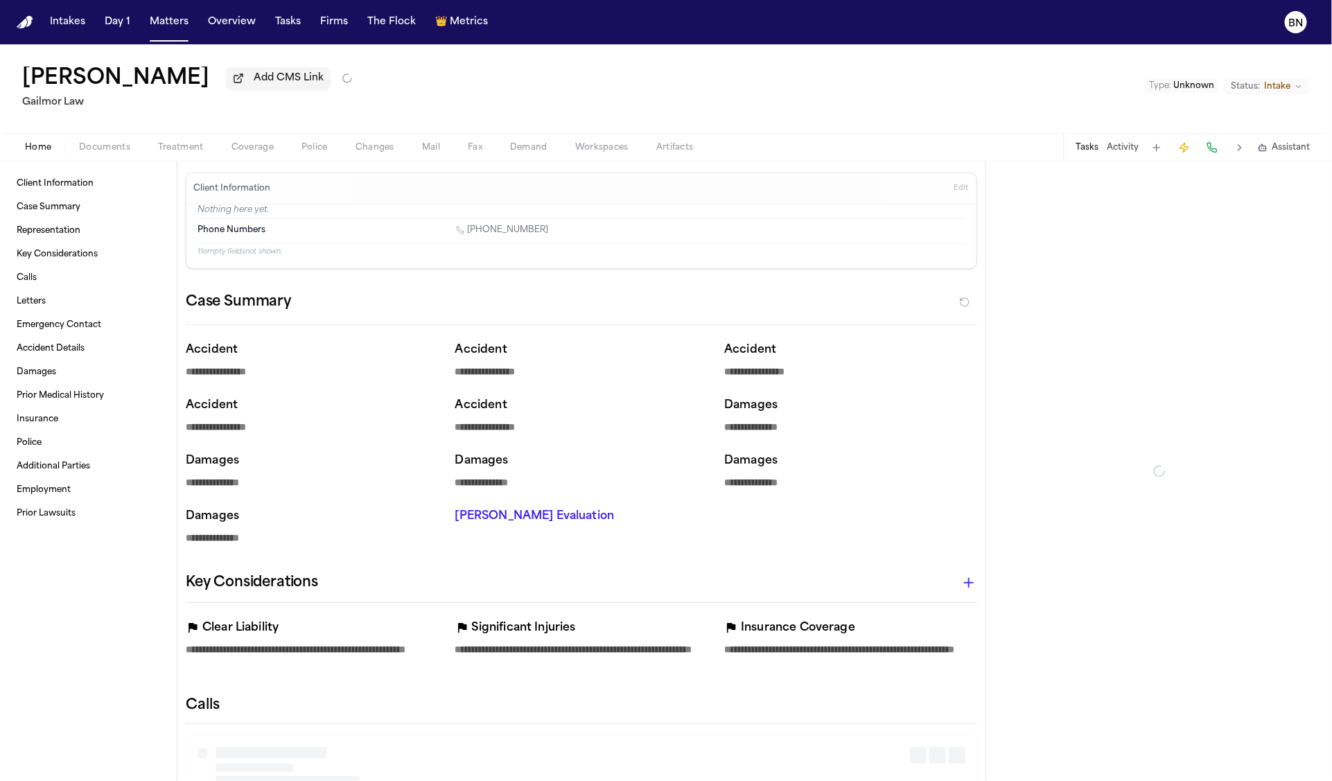
type textarea "*"
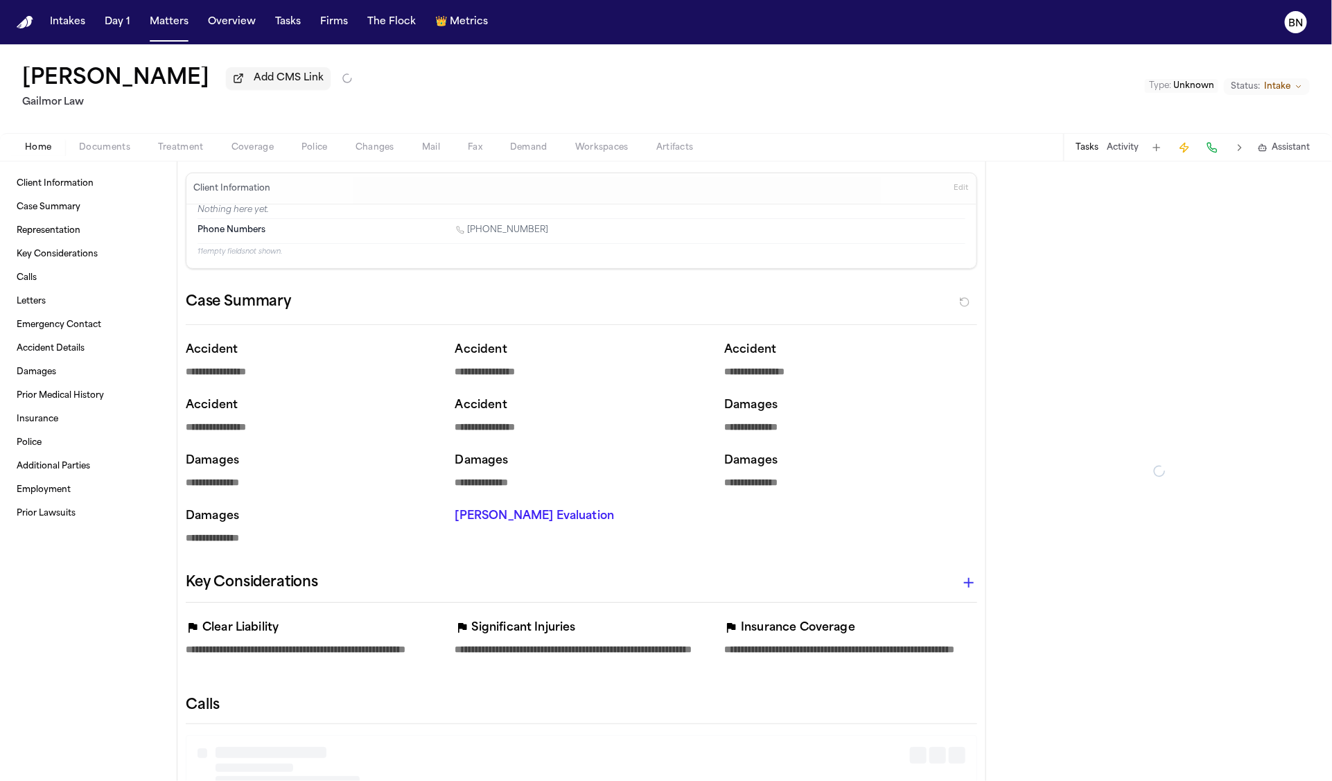
type textarea "*"
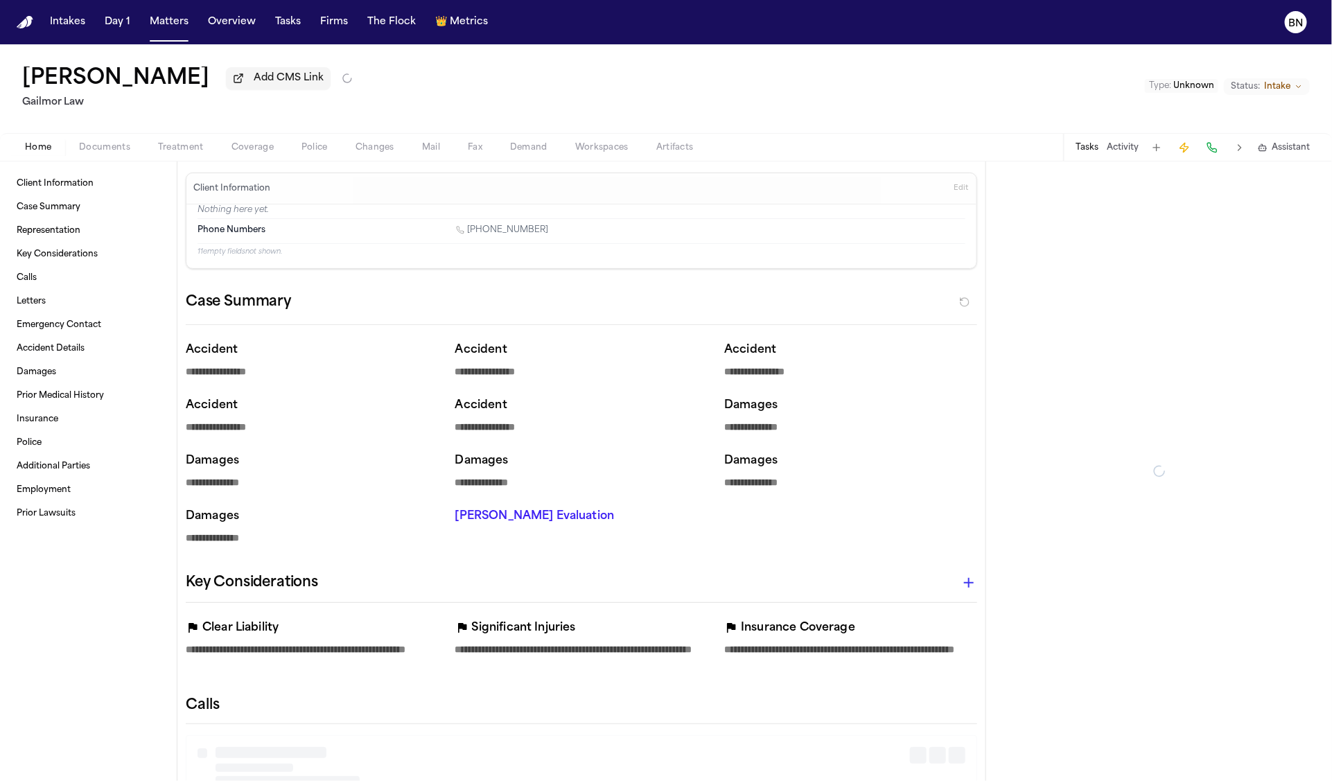
type textarea "*"
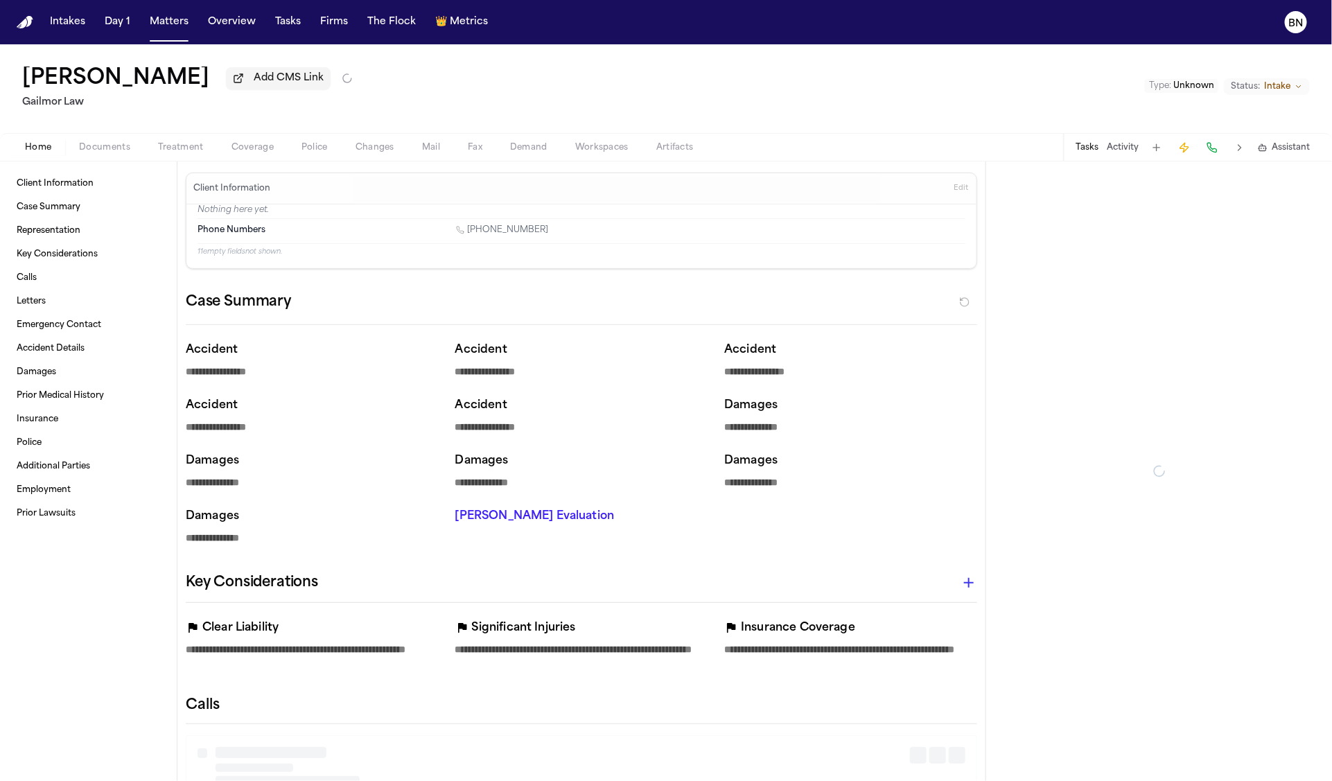
type textarea "*"
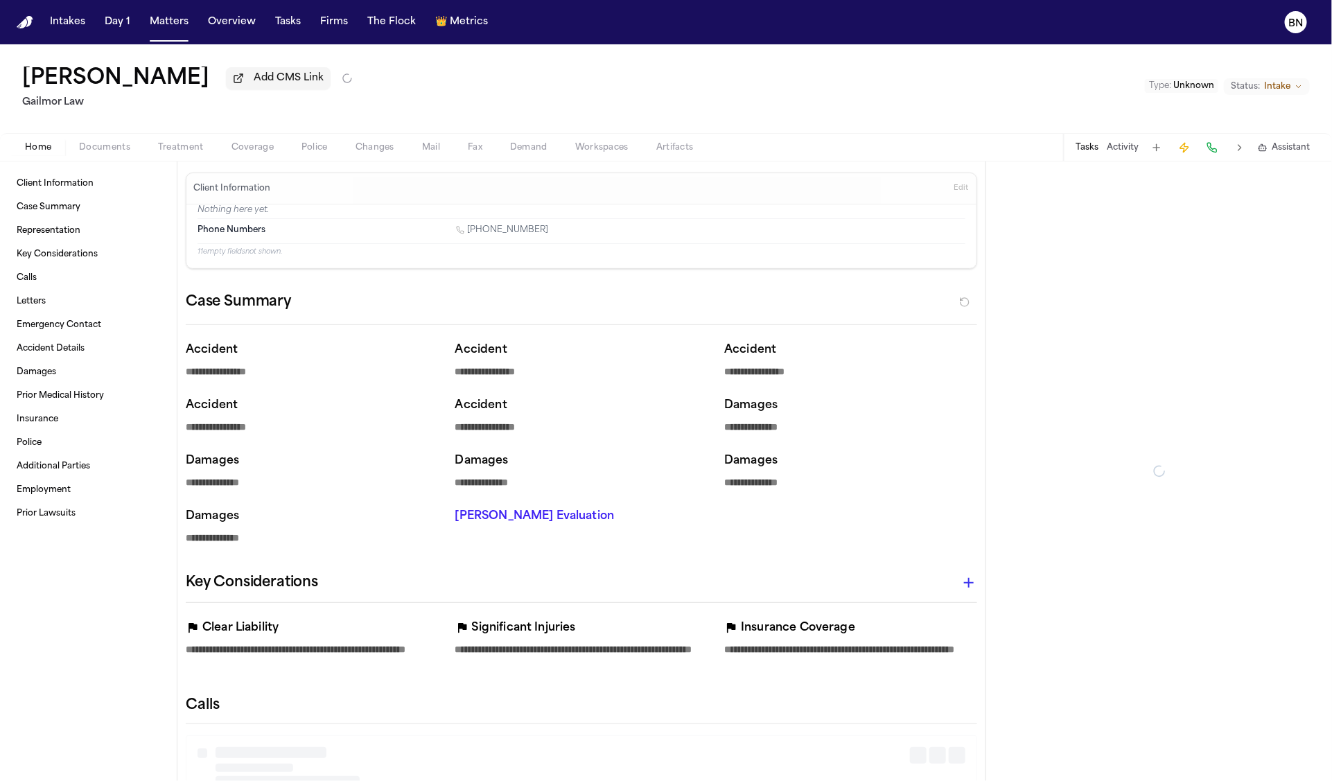
type textarea "*"
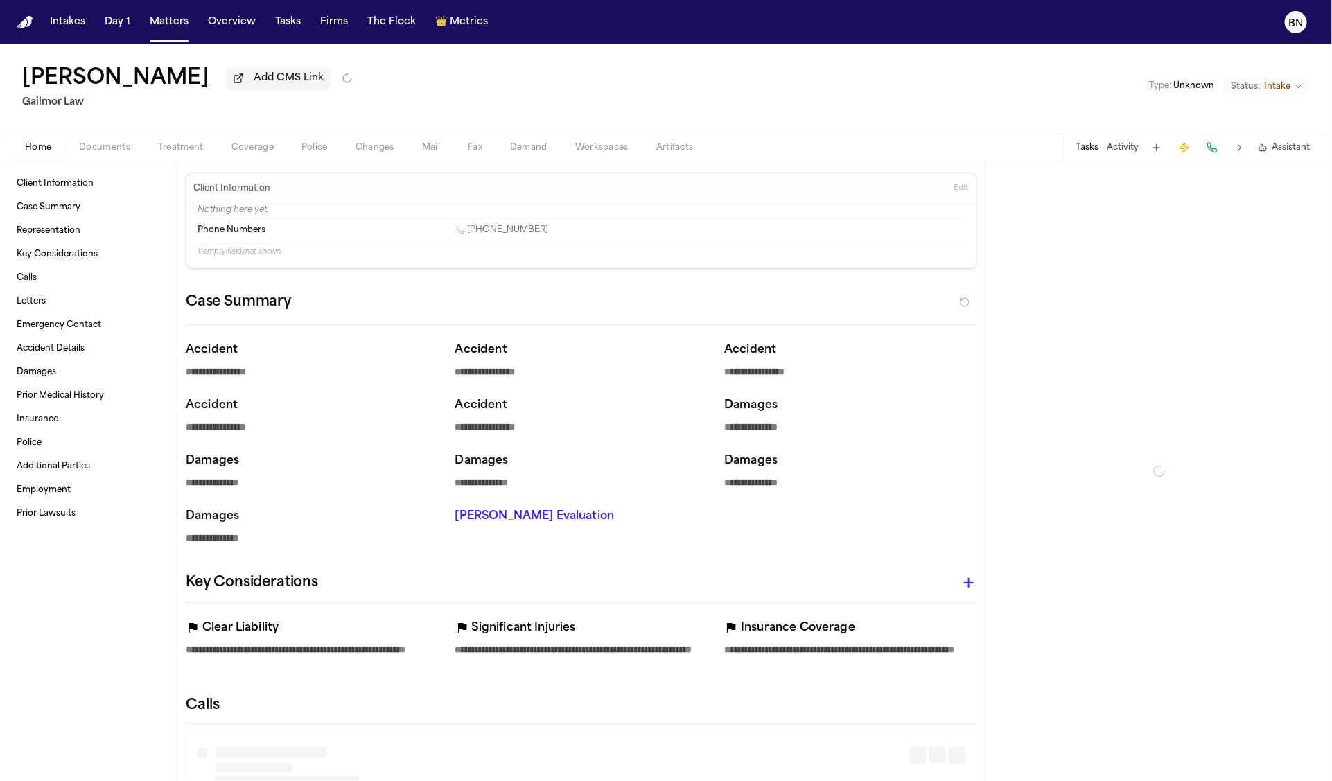
type textarea "*"
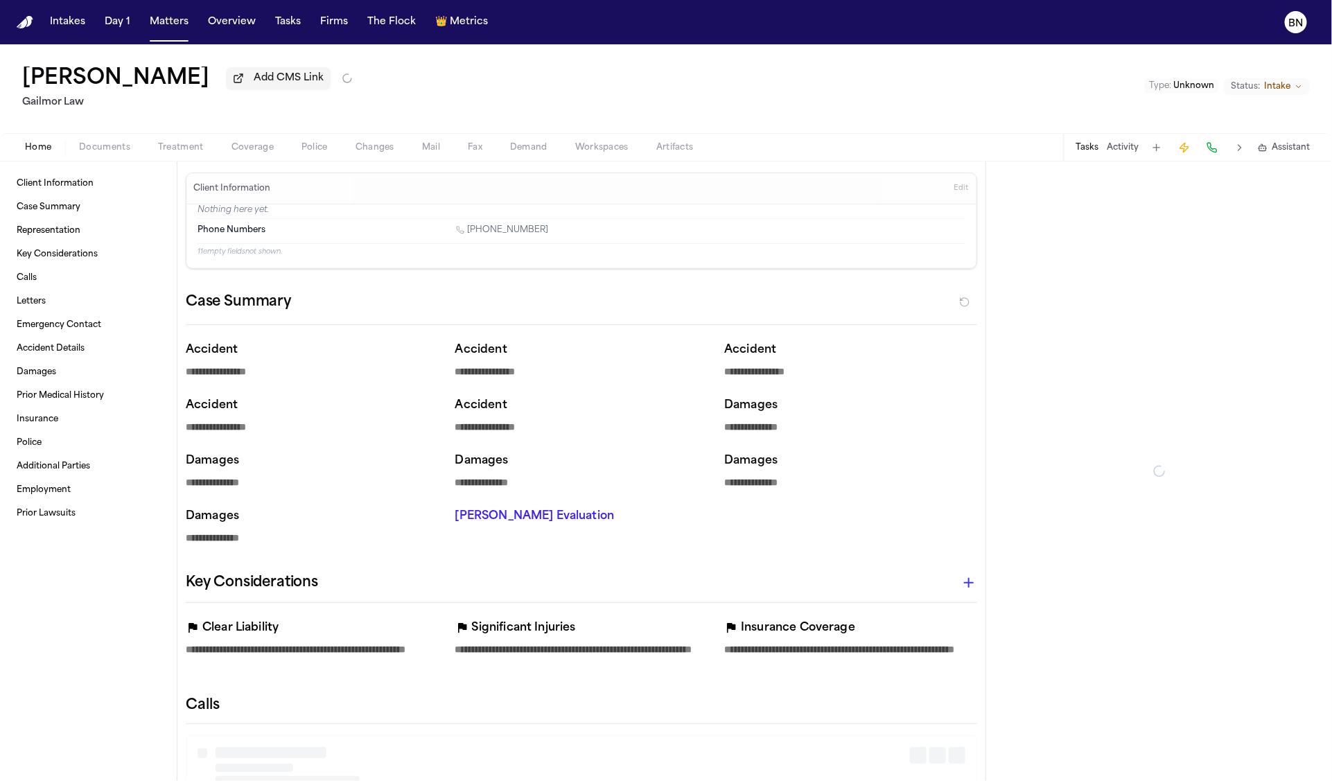
type textarea "*"
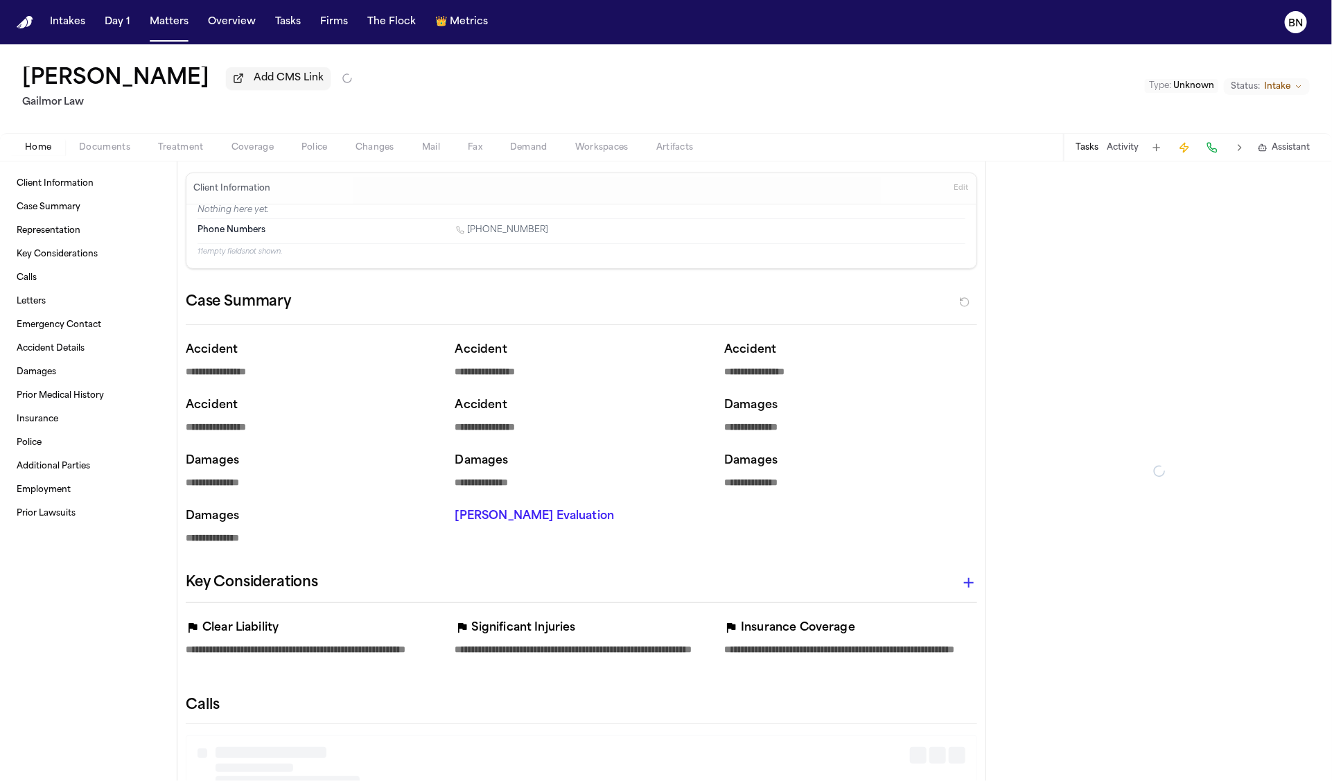
type textarea "*"
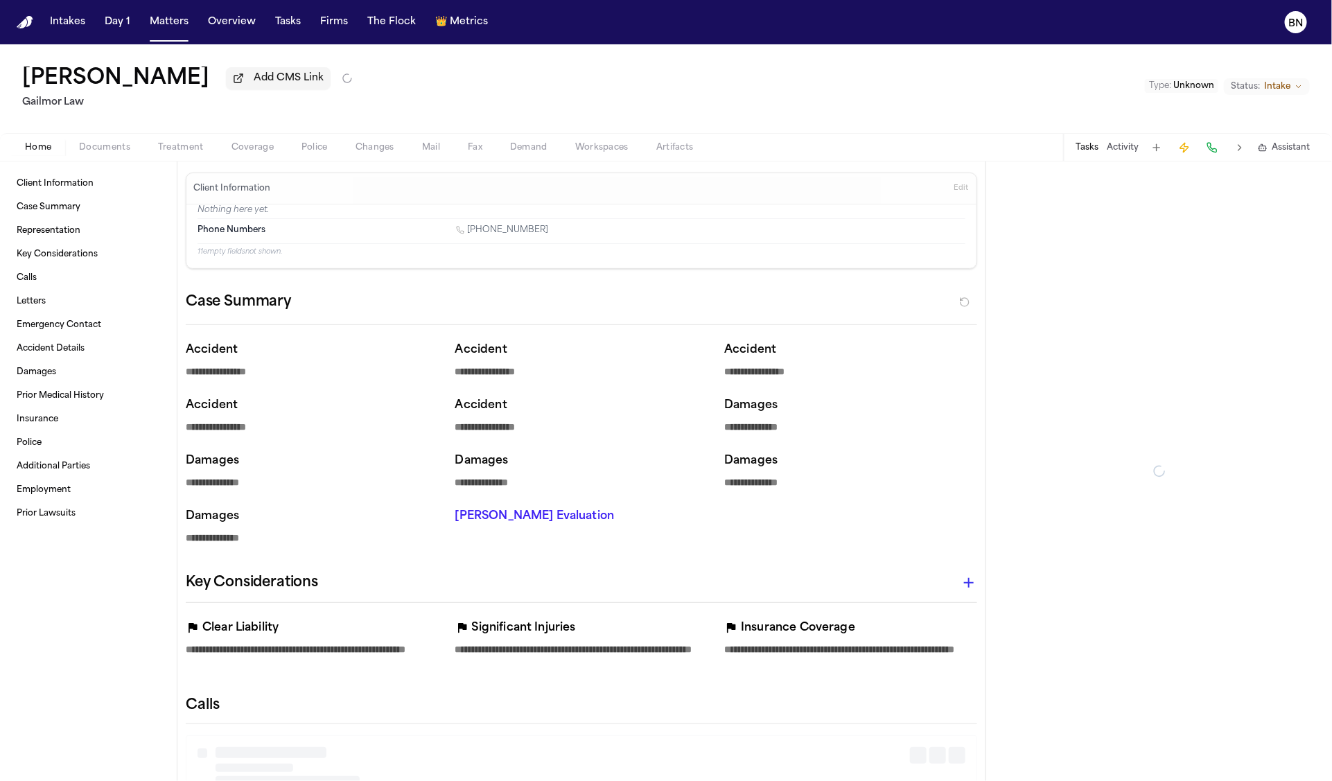
type textarea "*"
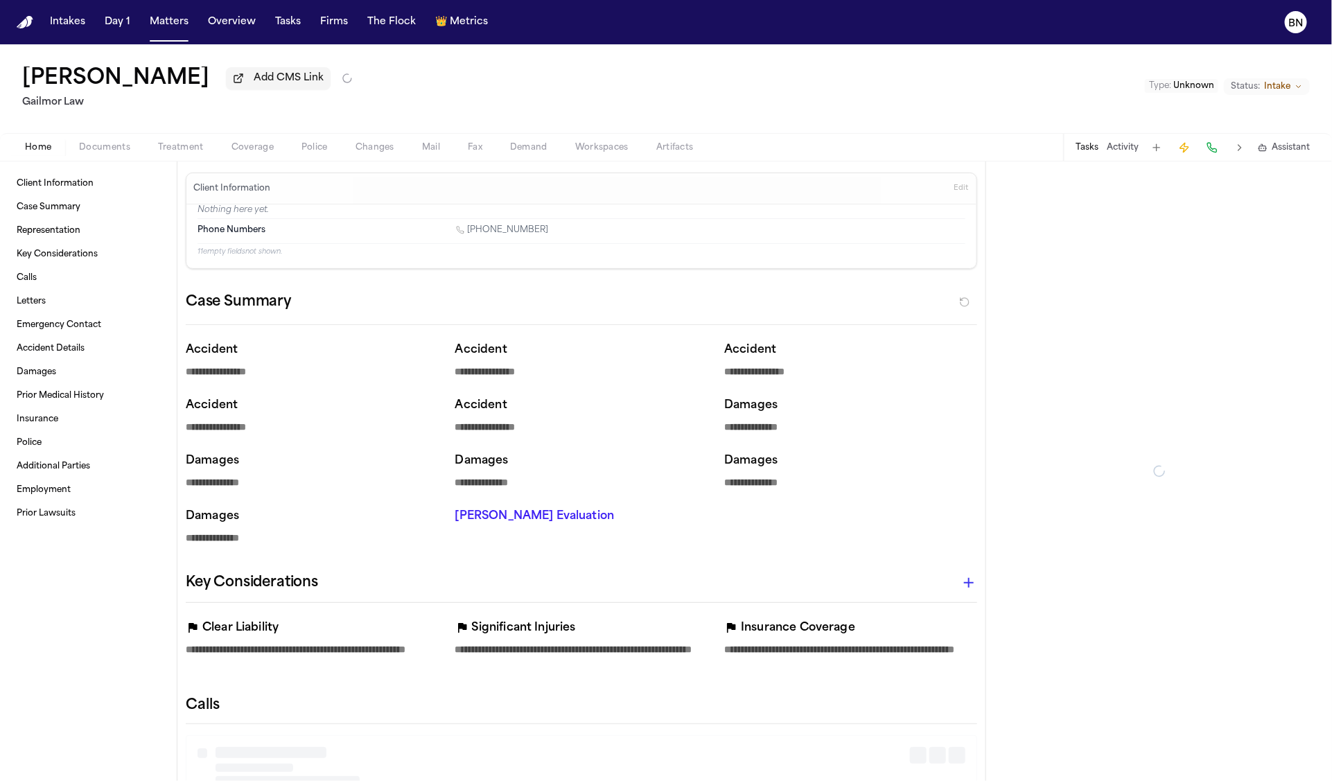
type textarea "*"
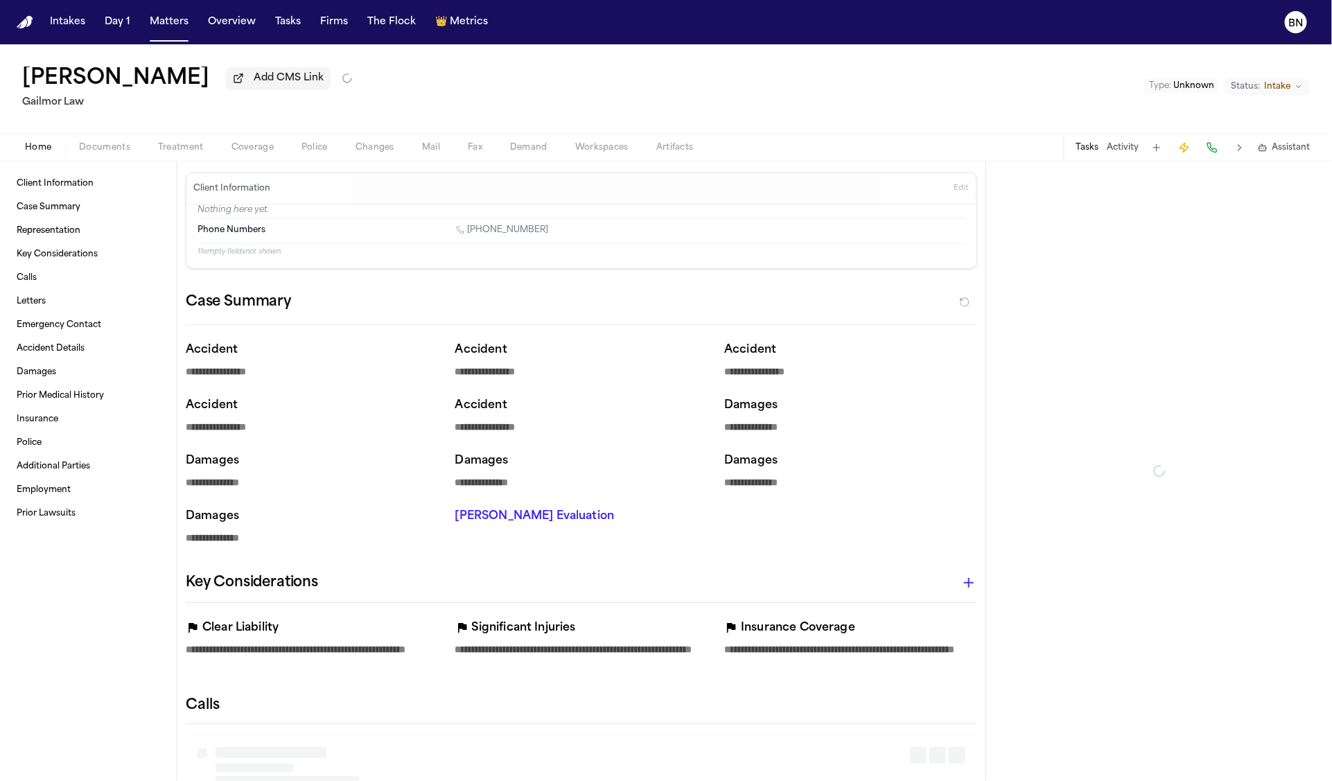
type textarea "*"
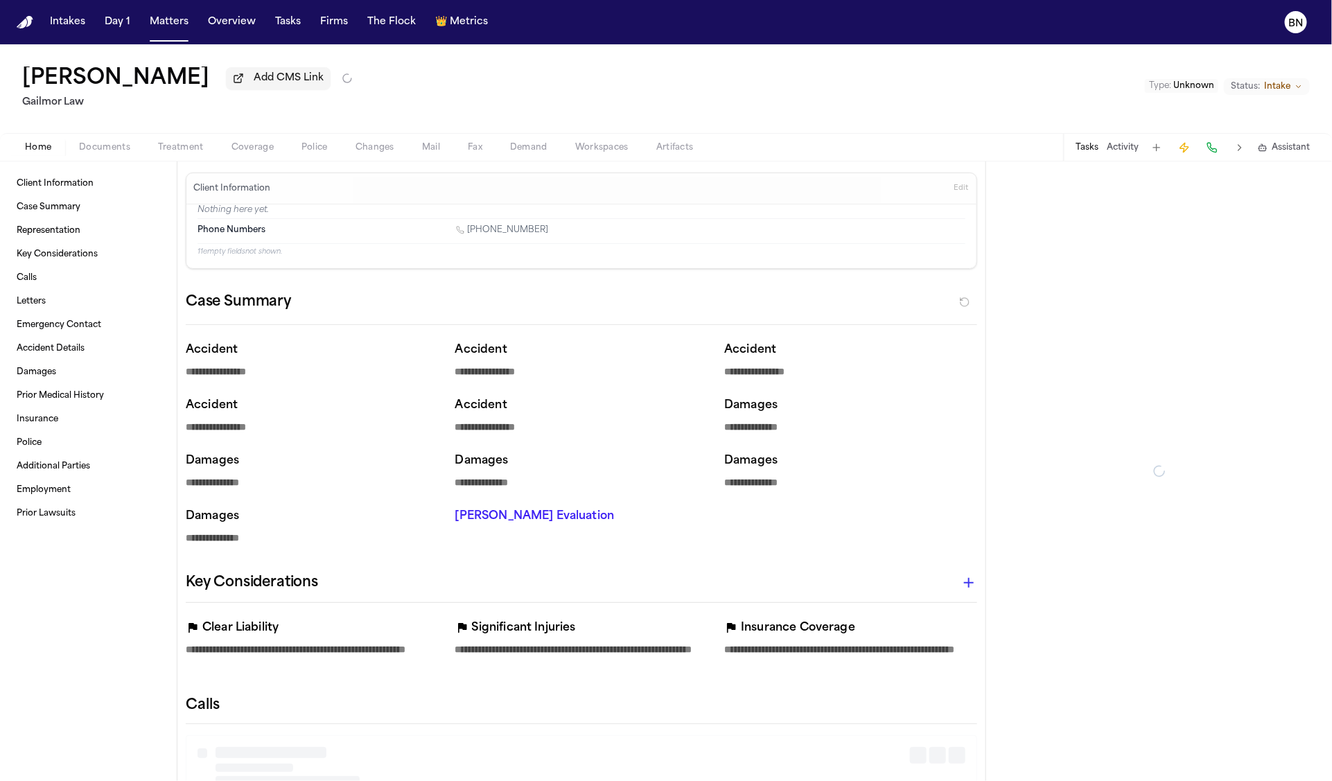
type textarea "*"
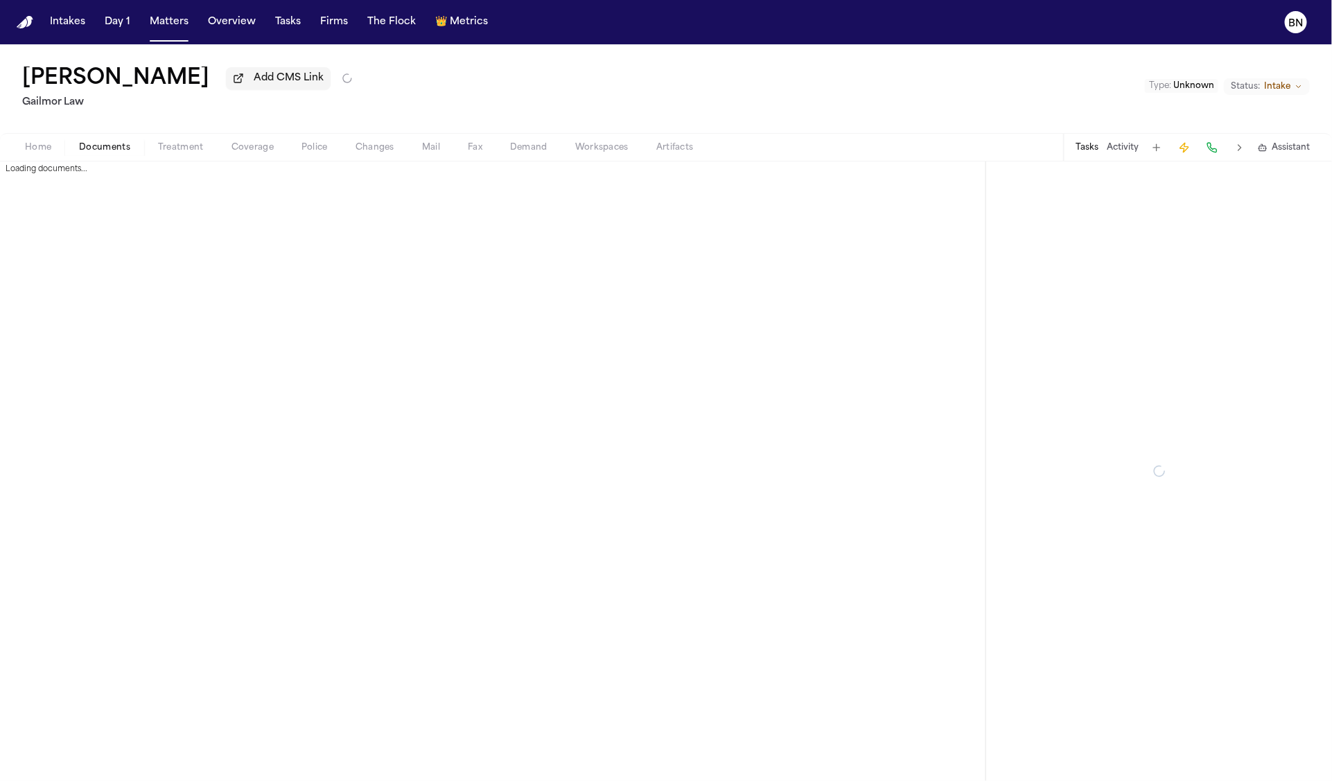
click at [109, 141] on button "Documents" at bounding box center [104, 147] width 79 height 17
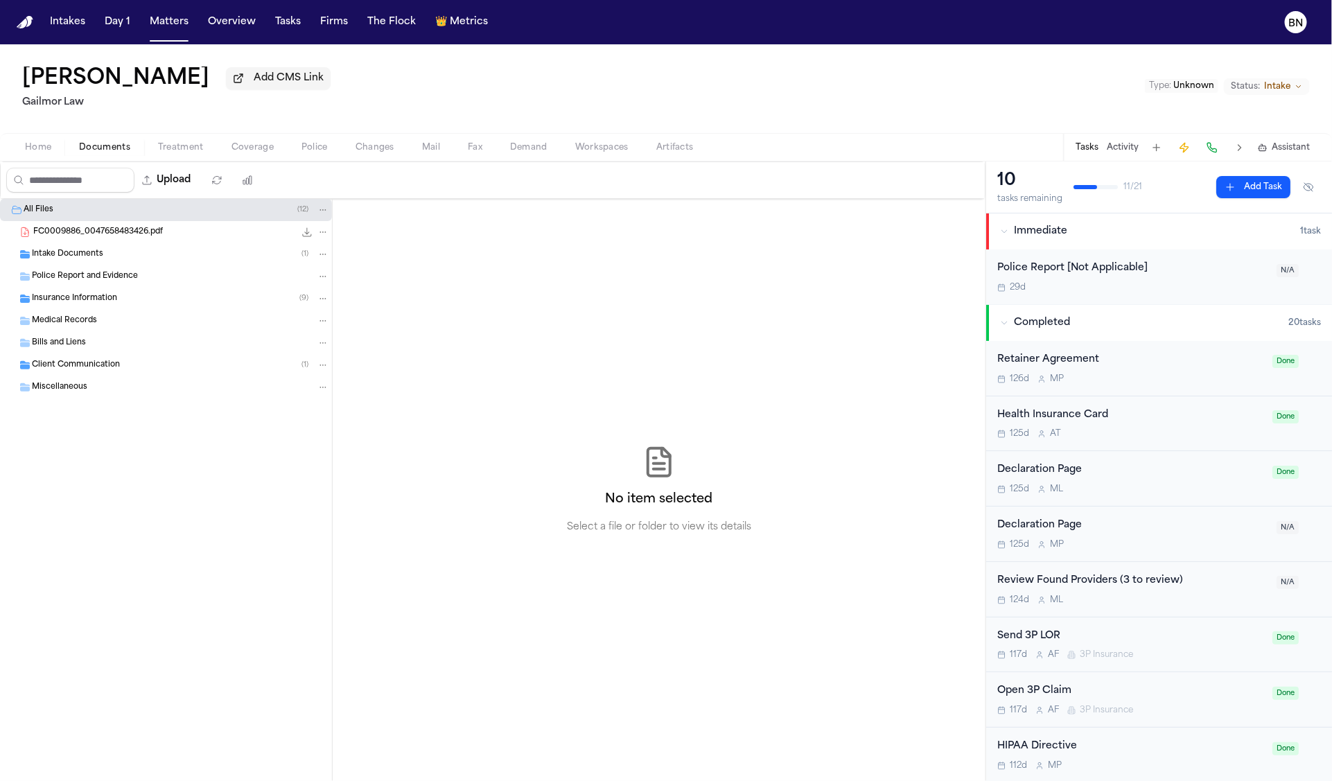
click at [106, 310] on div "Insurance Information ( 9 )" at bounding box center [166, 299] width 332 height 22
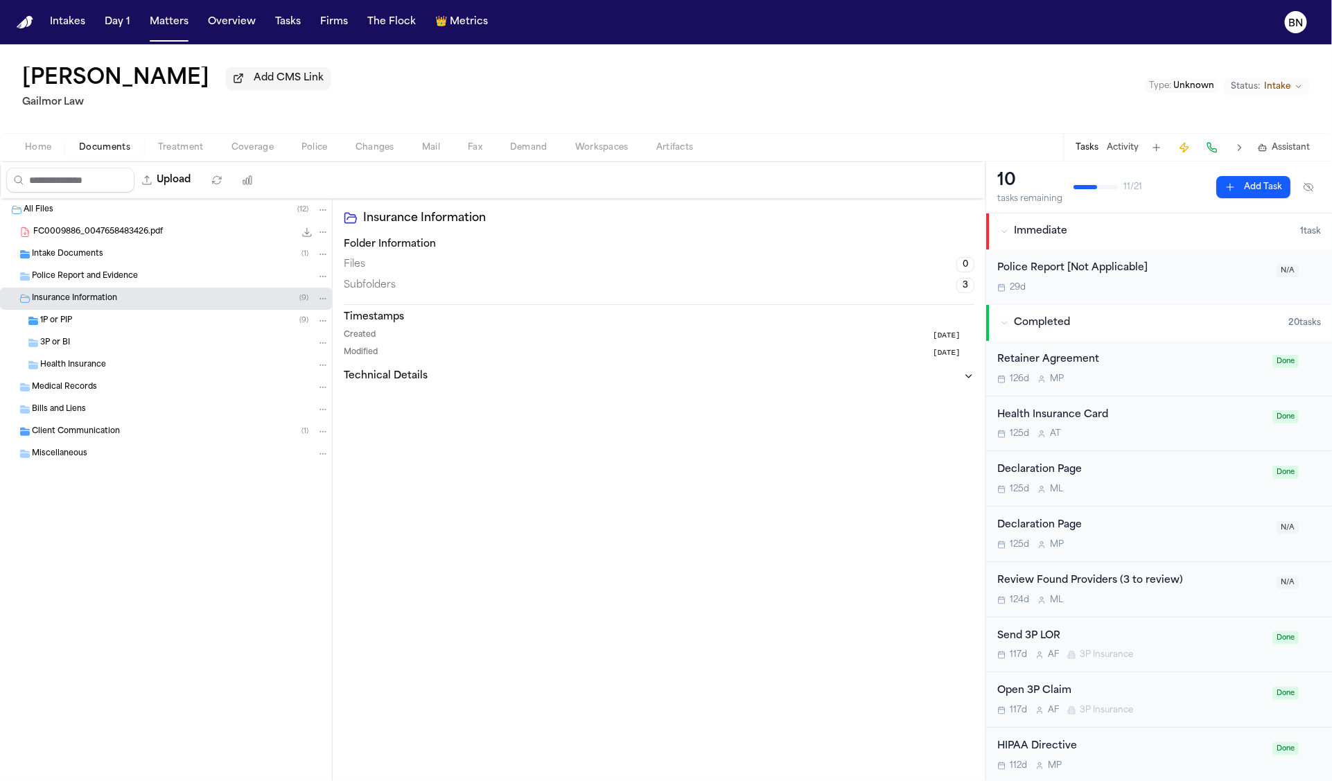
click at [111, 326] on div "1P or PIP ( 9 )" at bounding box center [184, 321] width 289 height 12
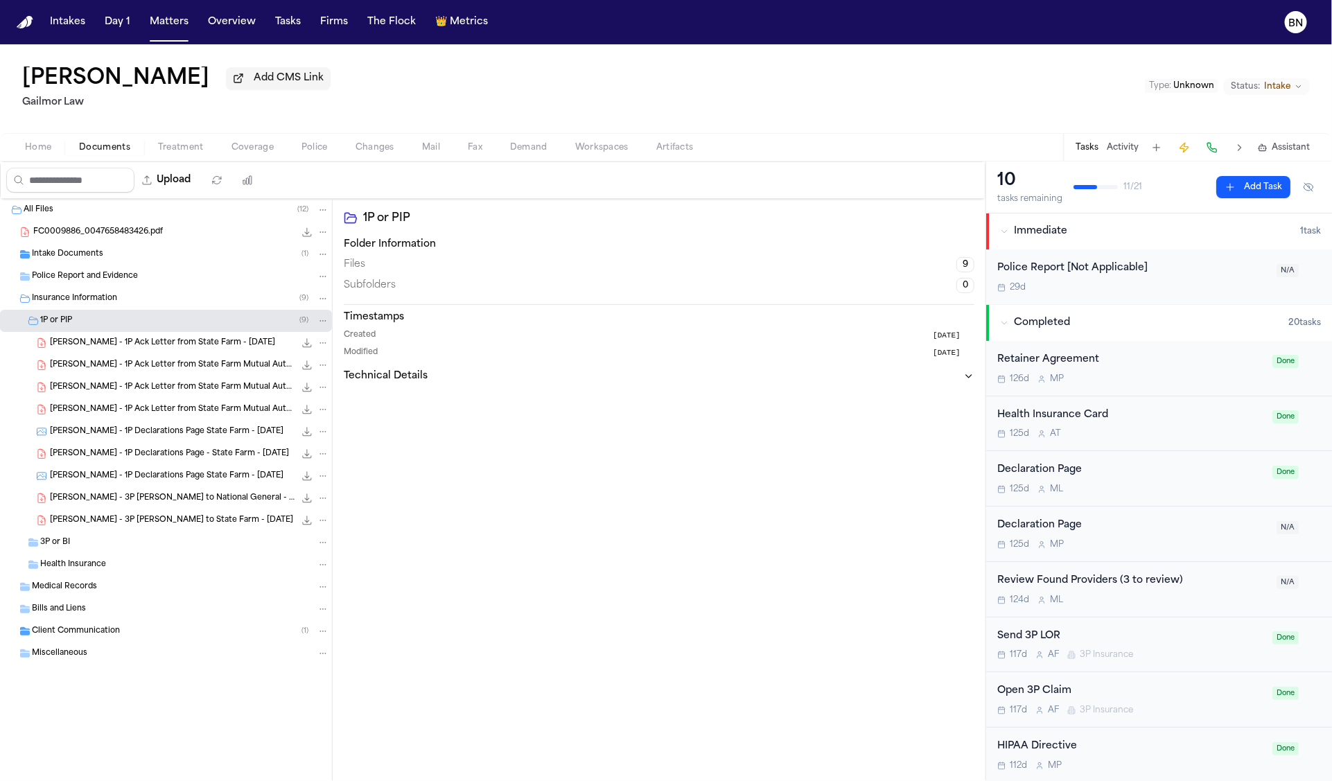
click at [195, 504] on span "D. Prestenberg - 3P LOR to National General - 6.6.25" at bounding box center [172, 499] width 245 height 12
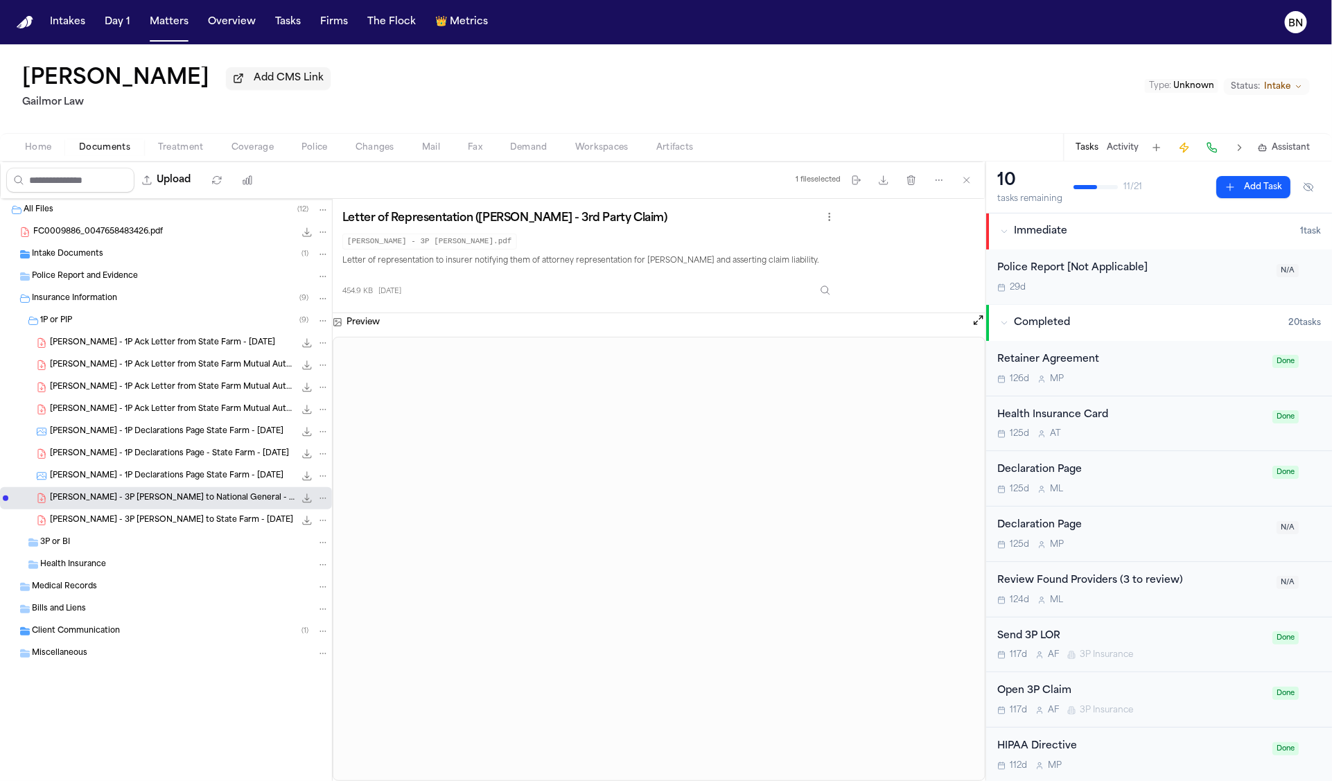
click at [193, 520] on span "D. Prestenberg - 3P LOR to State Farm - 6.13.25" at bounding box center [171, 521] width 243 height 12
click at [193, 500] on span "D. Prestenberg - 3P LOR to National General - 6.6.25" at bounding box center [172, 499] width 245 height 12
click at [194, 340] on span "D. Prestenberg - 1P Ack Letter from State Farm - 7.15.25" at bounding box center [162, 344] width 225 height 12
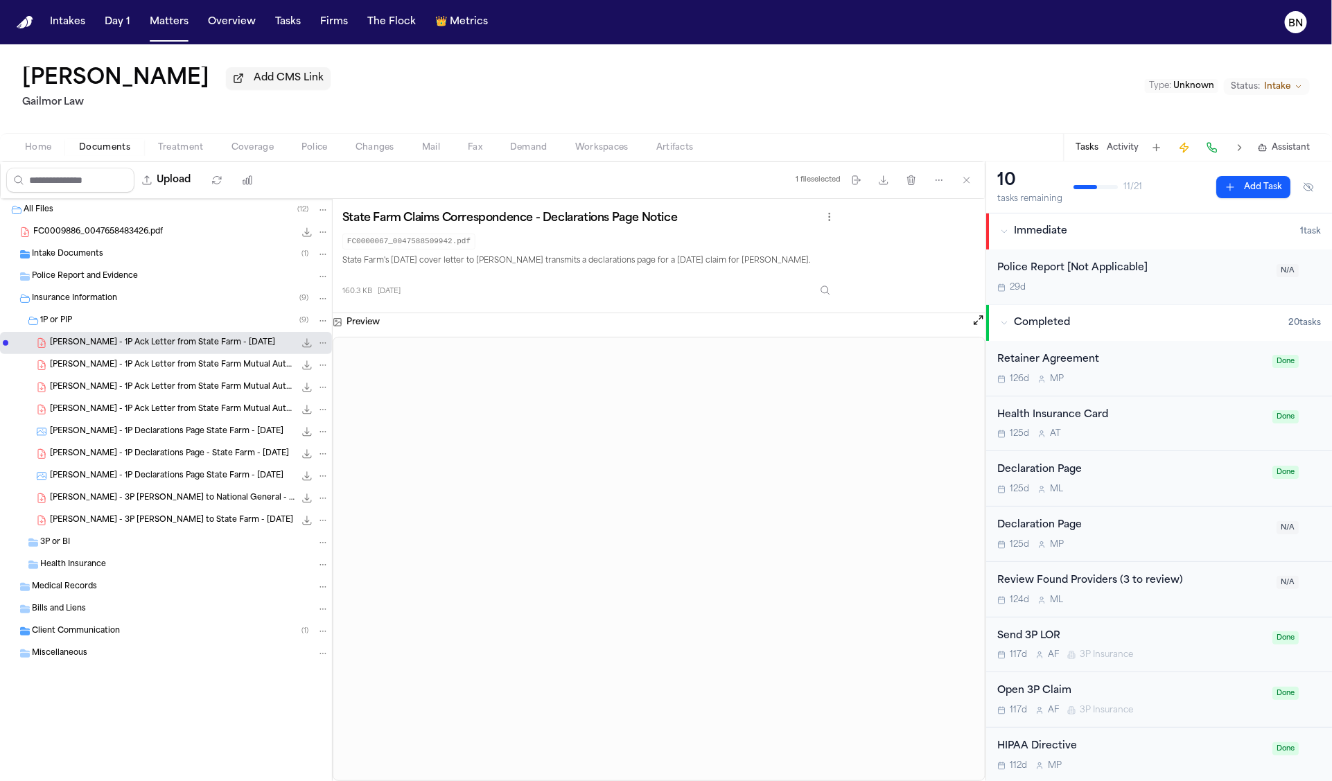
click at [195, 371] on span "D. Prestenberg - 1P Ack Letter from State Farm Mutual Automobile Insurance Comp…" at bounding box center [172, 366] width 245 height 12
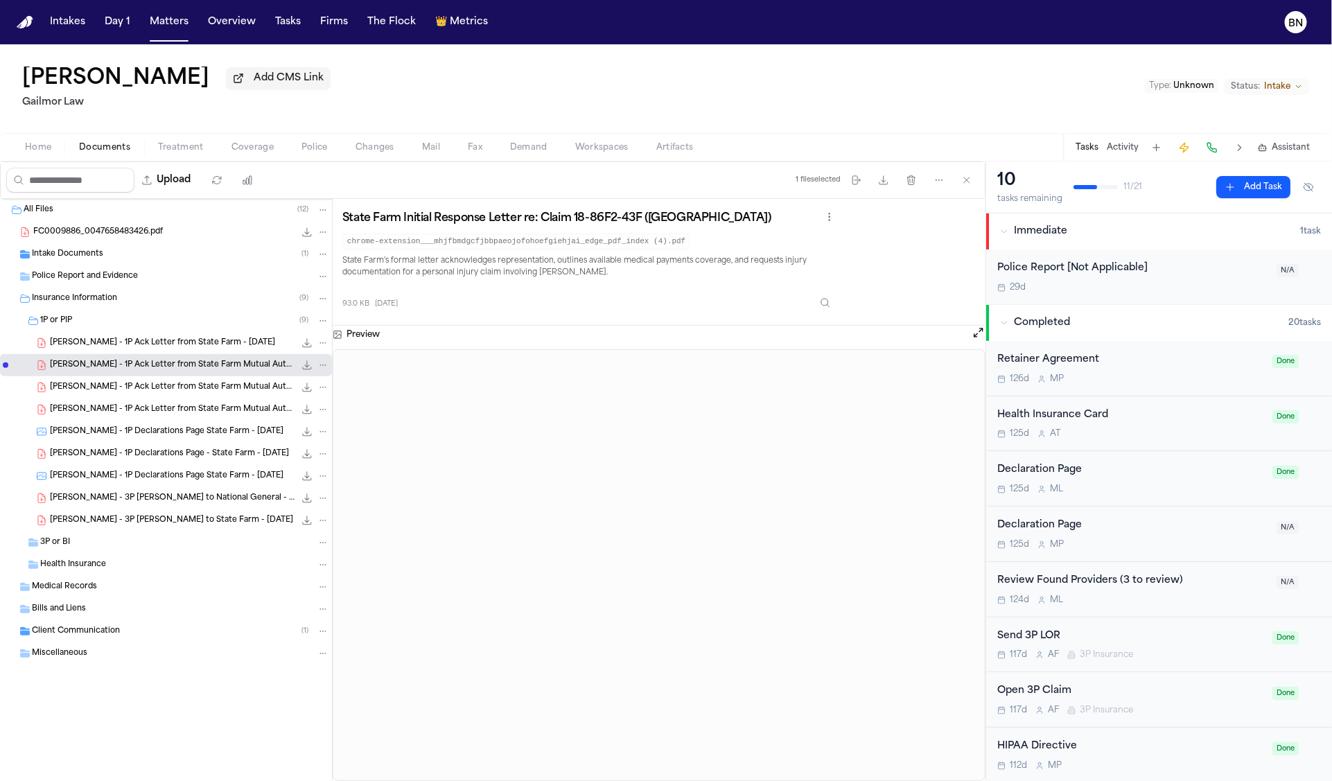
click at [196, 397] on div "D. Prestenberg - 1P Ack Letter from State Farm Mutual Automobile Insurance Comp…" at bounding box center [166, 387] width 332 height 22
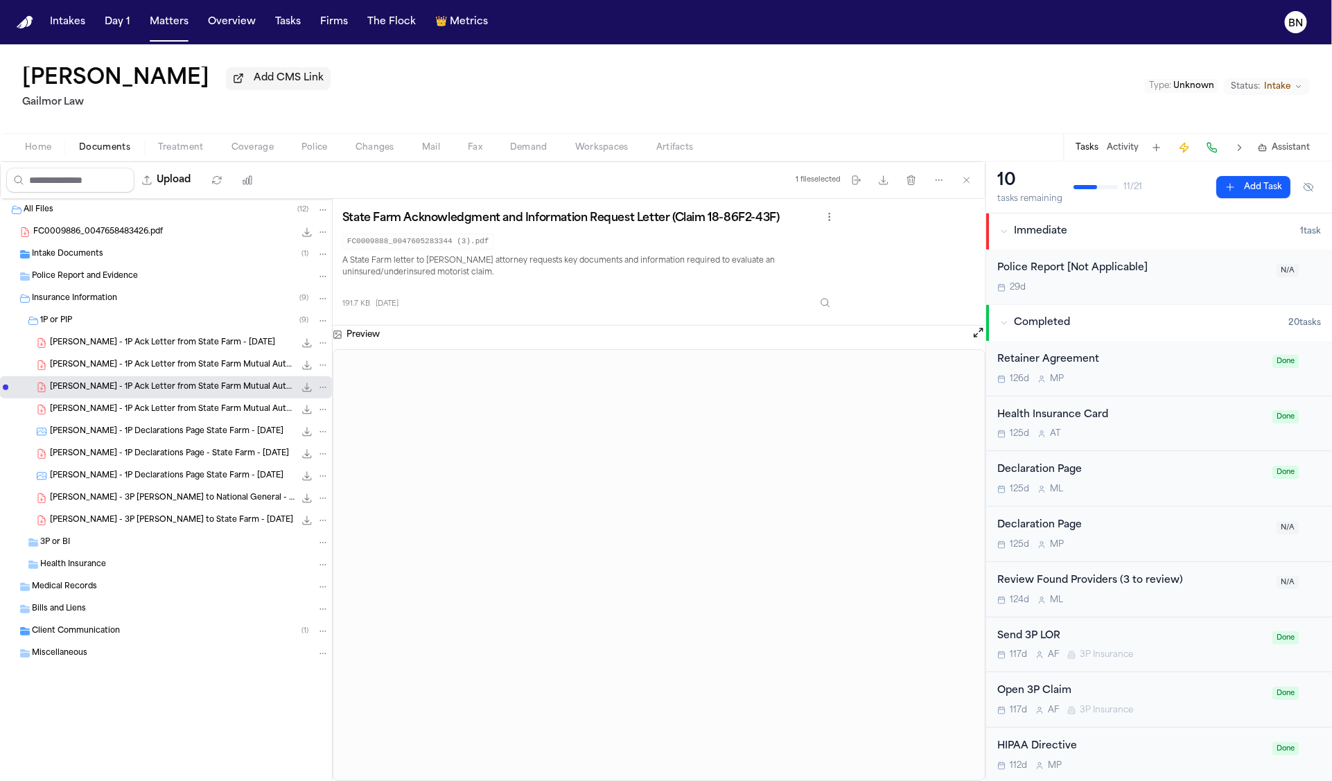
click at [194, 525] on span "D. Prestenberg - 3P LOR to State Farm - 6.13.25" at bounding box center [171, 521] width 243 height 12
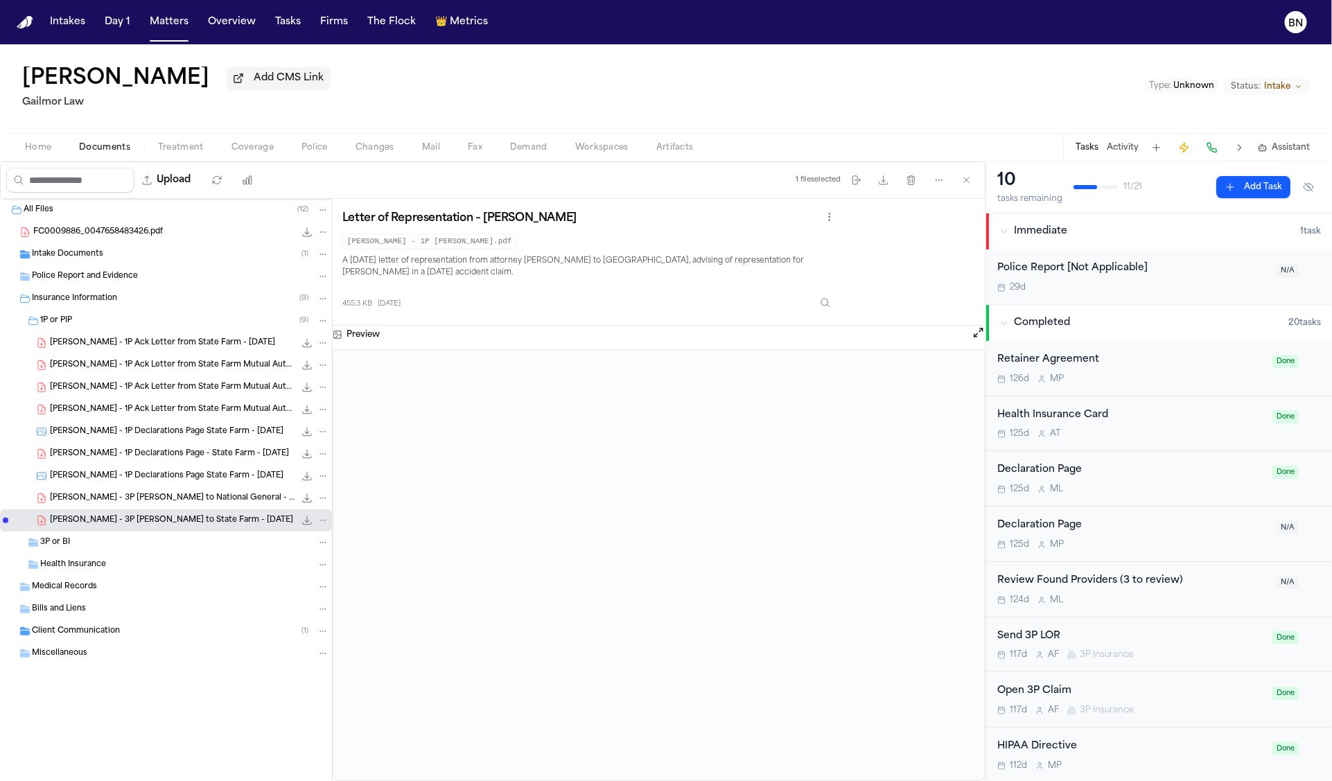
click at [193, 509] on div "D. Prestenberg - 3P LOR to National General - 6.6.25 454.9 KB • PDF" at bounding box center [166, 498] width 332 height 22
click at [140, 524] on span "D. Prestenberg - 3P LOR to State Farm - 6.13.25" at bounding box center [171, 521] width 243 height 12
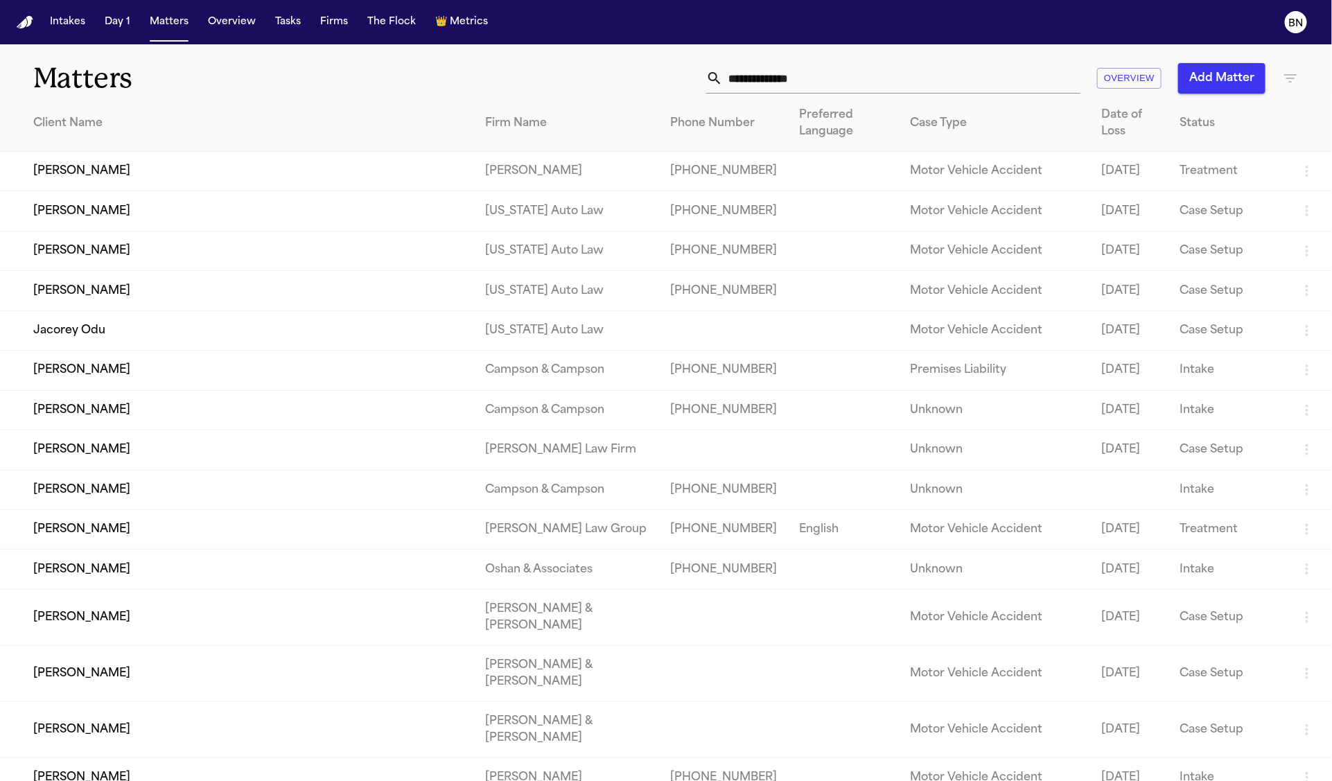
click at [789, 85] on input "text" at bounding box center [902, 78] width 358 height 30
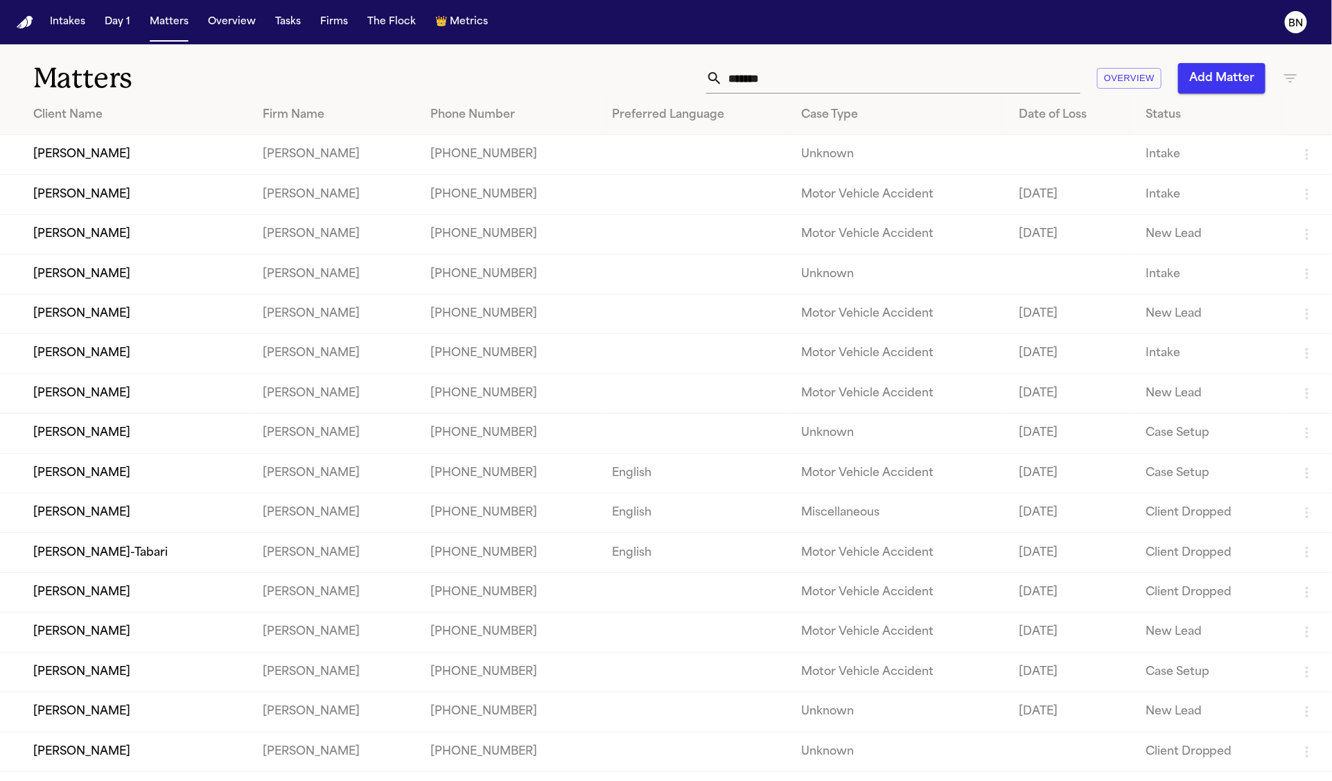
drag, startPoint x: 920, startPoint y: 50, endPoint x: 901, endPoint y: 64, distance: 24.3
click at [920, 51] on div "Matters ******* Overview Add Matter" at bounding box center [666, 69] width 1332 height 51
click at [892, 76] on input "*******" at bounding box center [902, 78] width 358 height 30
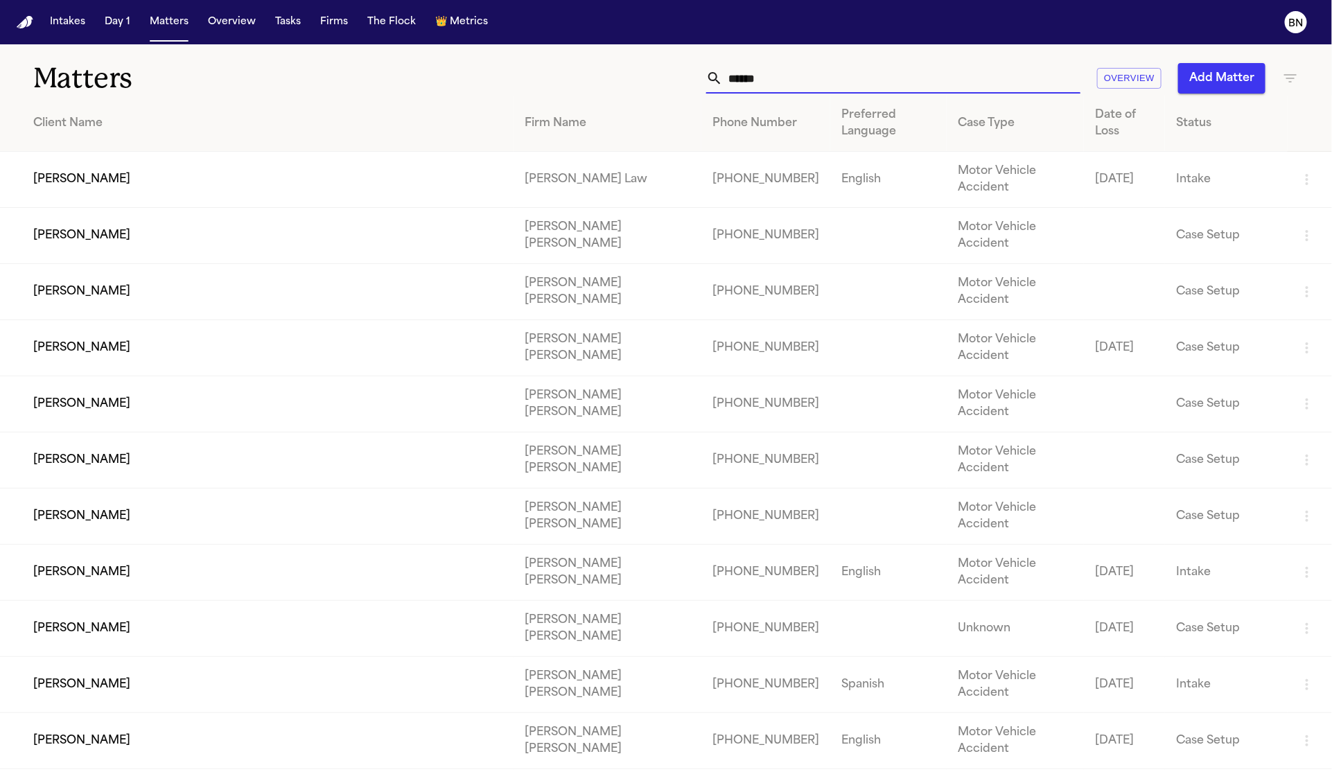
type input "******"
